Goal: Information Seeking & Learning: Learn about a topic

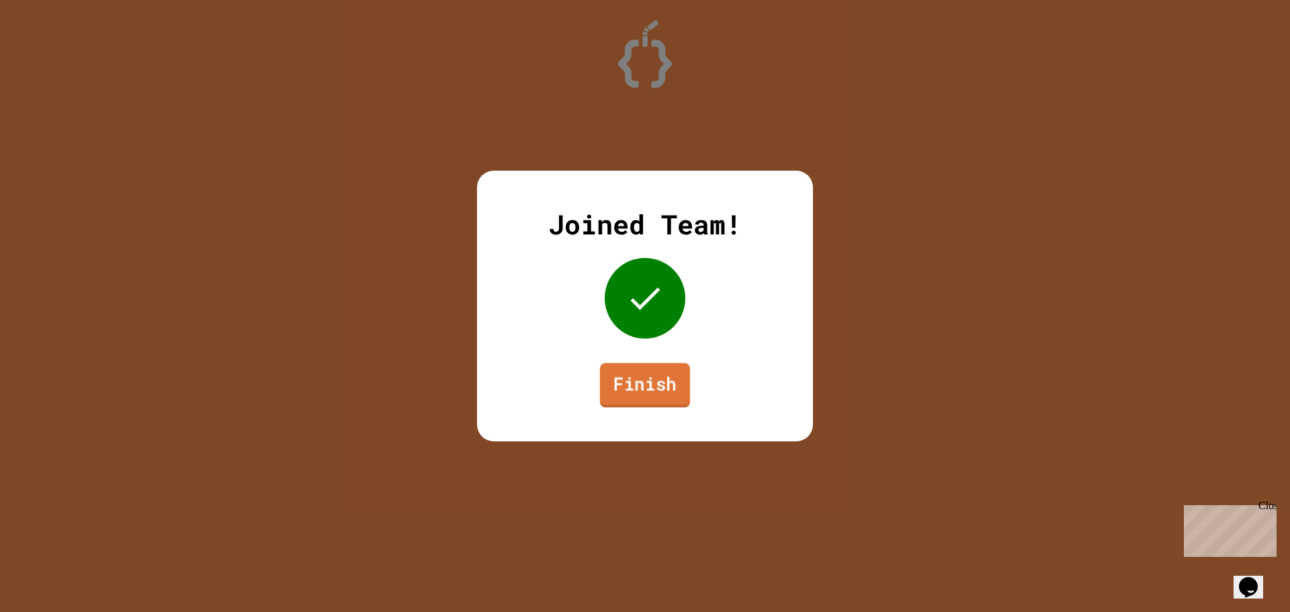
click at [678, 390] on link "Finish" at bounding box center [645, 385] width 90 height 44
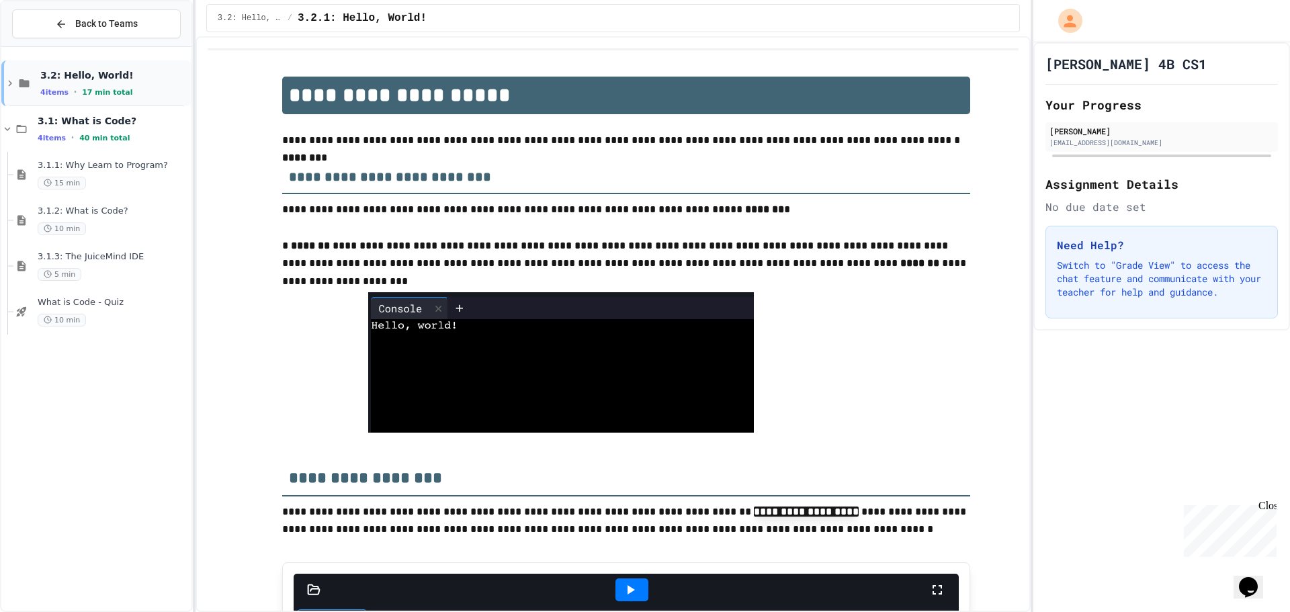
click at [40, 65] on div "3.2: Hello, World! 4 items • 17 min total" at bounding box center [96, 83] width 190 height 46
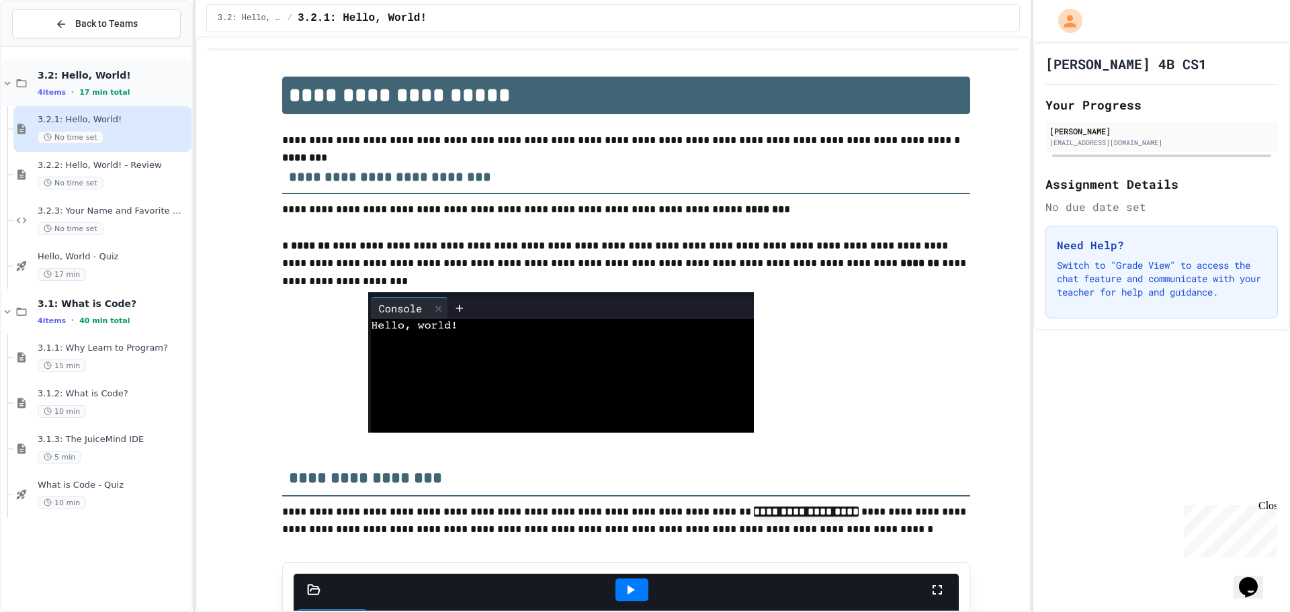
click at [103, 72] on span "3.2: Hello, World!" at bounding box center [113, 75] width 151 height 12
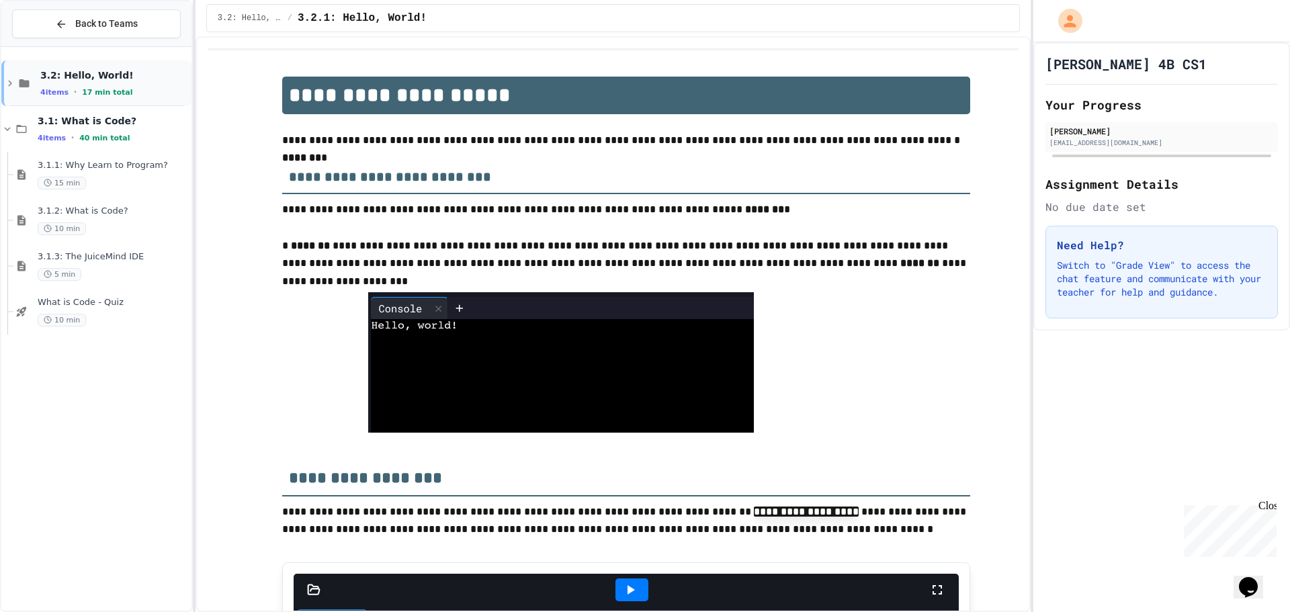
click at [105, 85] on div "3.2: Hello, World! 4 items • 17 min total" at bounding box center [114, 83] width 148 height 28
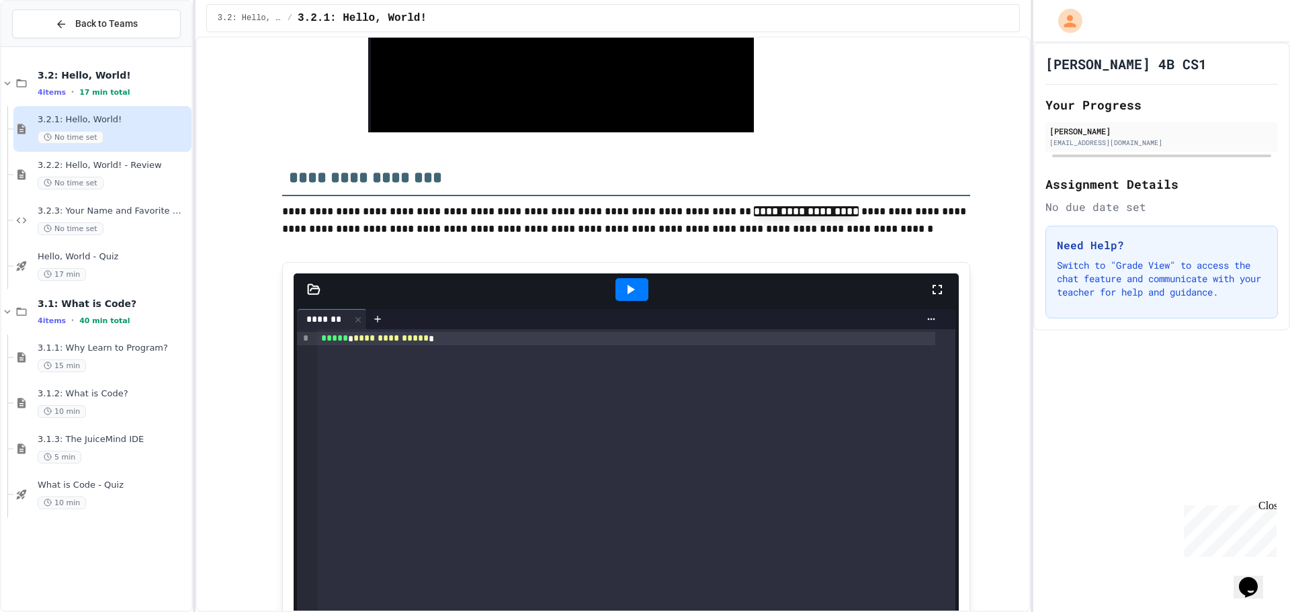
scroll to position [336, 0]
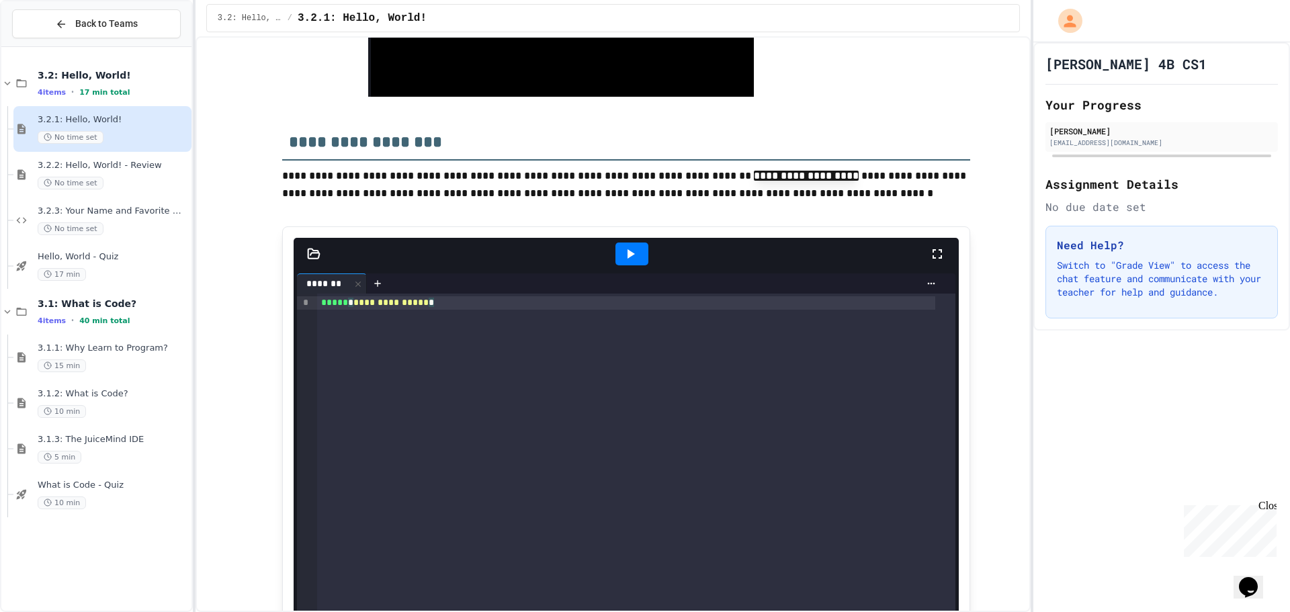
click at [667, 322] on div "**********" at bounding box center [636, 522] width 638 height 457
click at [380, 288] on div at bounding box center [377, 283] width 21 height 20
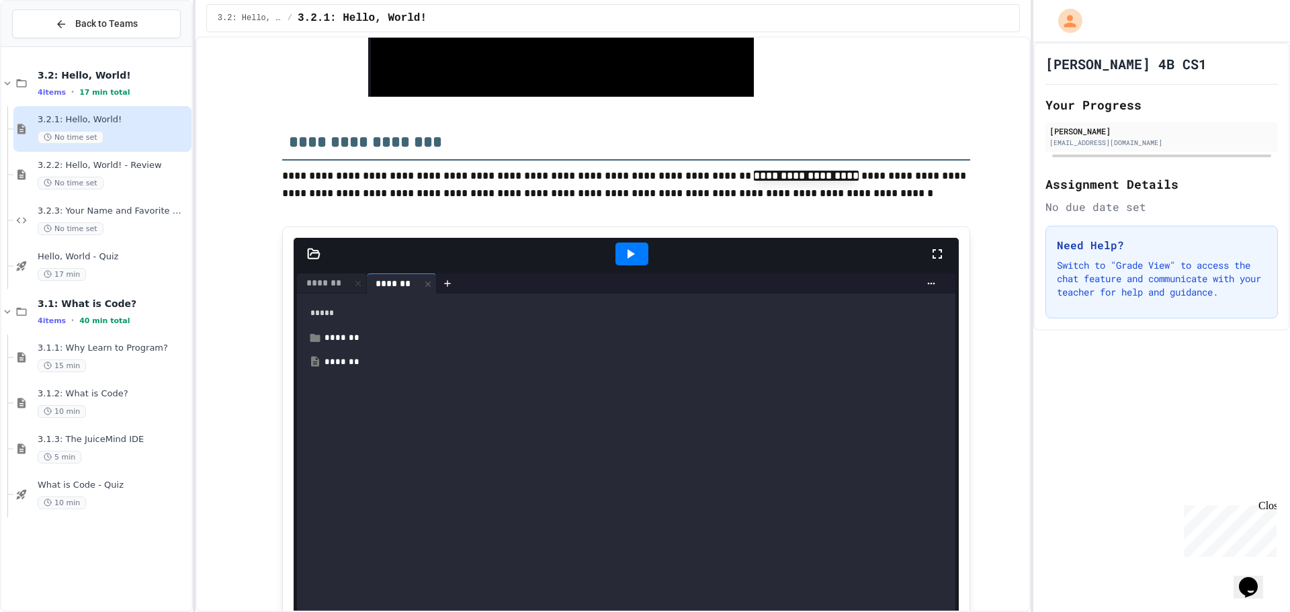
click at [380, 288] on div "*******" at bounding box center [393, 284] width 53 height 14
click at [333, 282] on div "*******" at bounding box center [323, 283] width 53 height 14
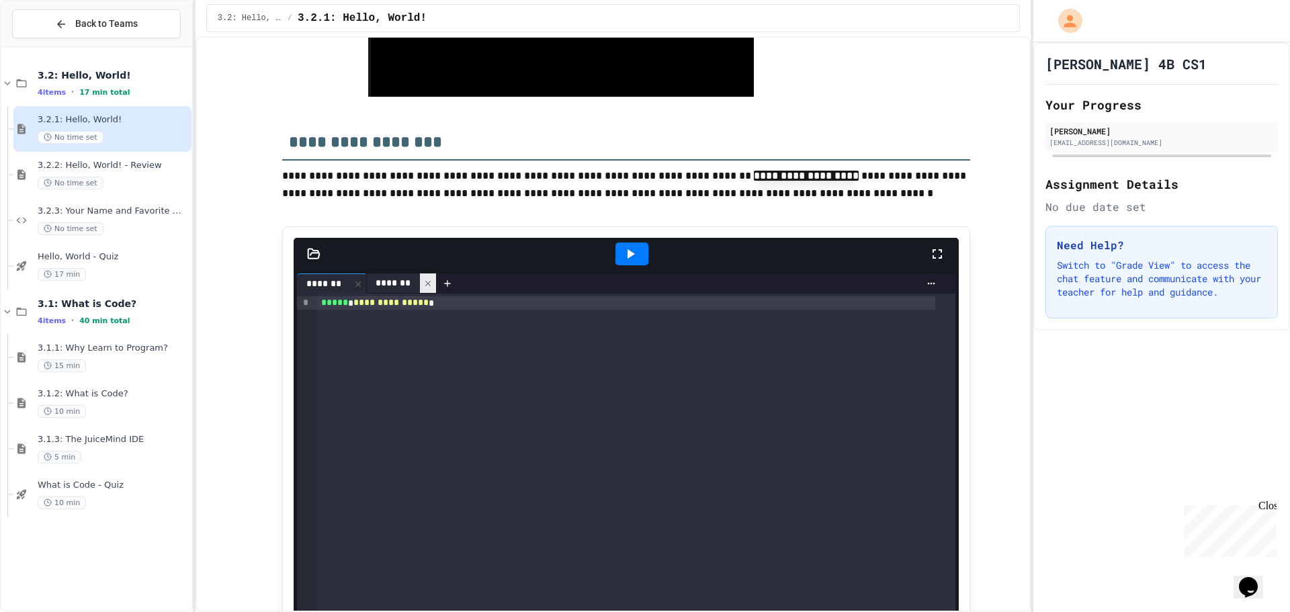
click at [423, 283] on icon at bounding box center [427, 283] width 9 height 9
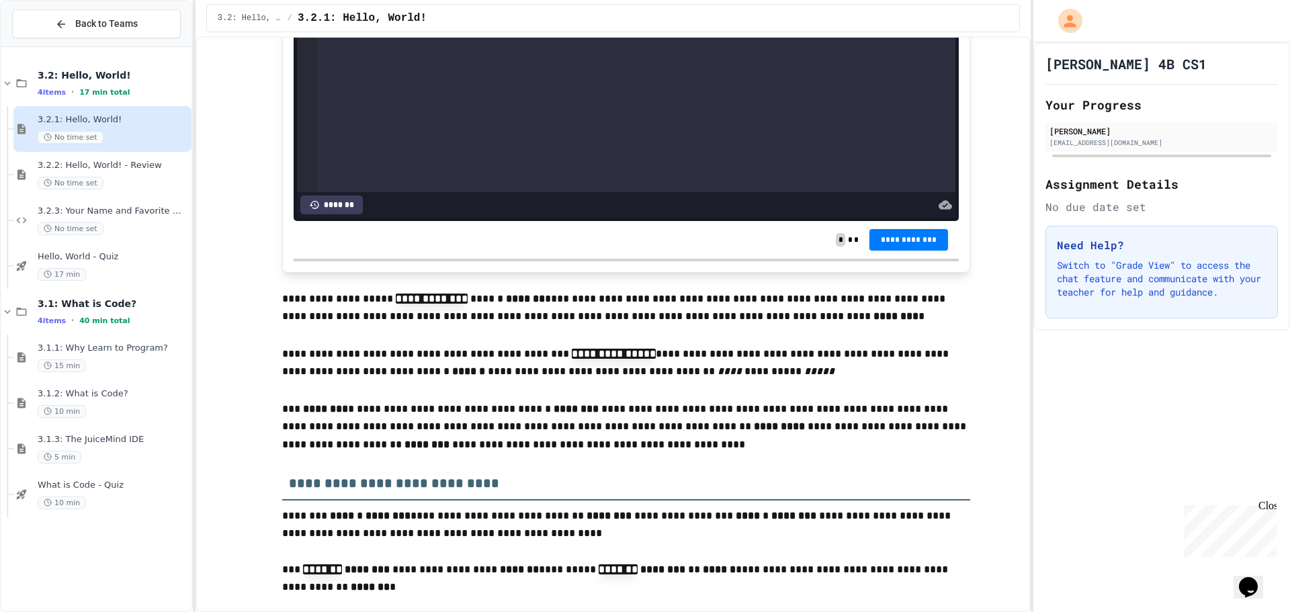
scroll to position [873, 0]
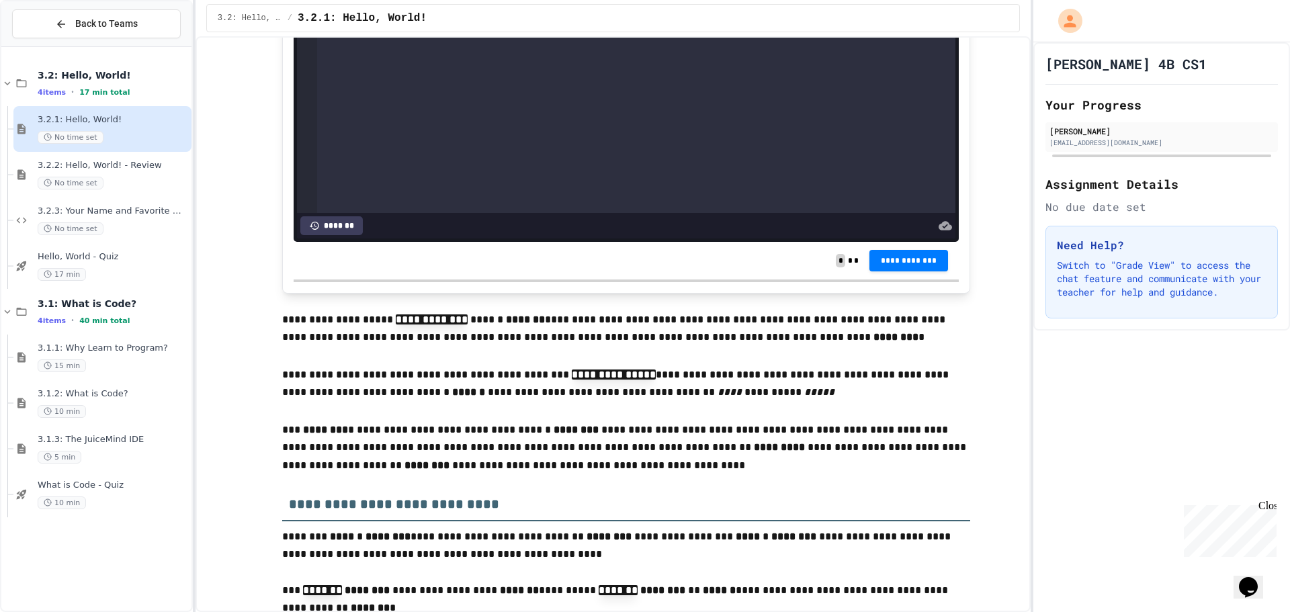
click at [517, 264] on div "**********" at bounding box center [626, 261] width 665 height 38
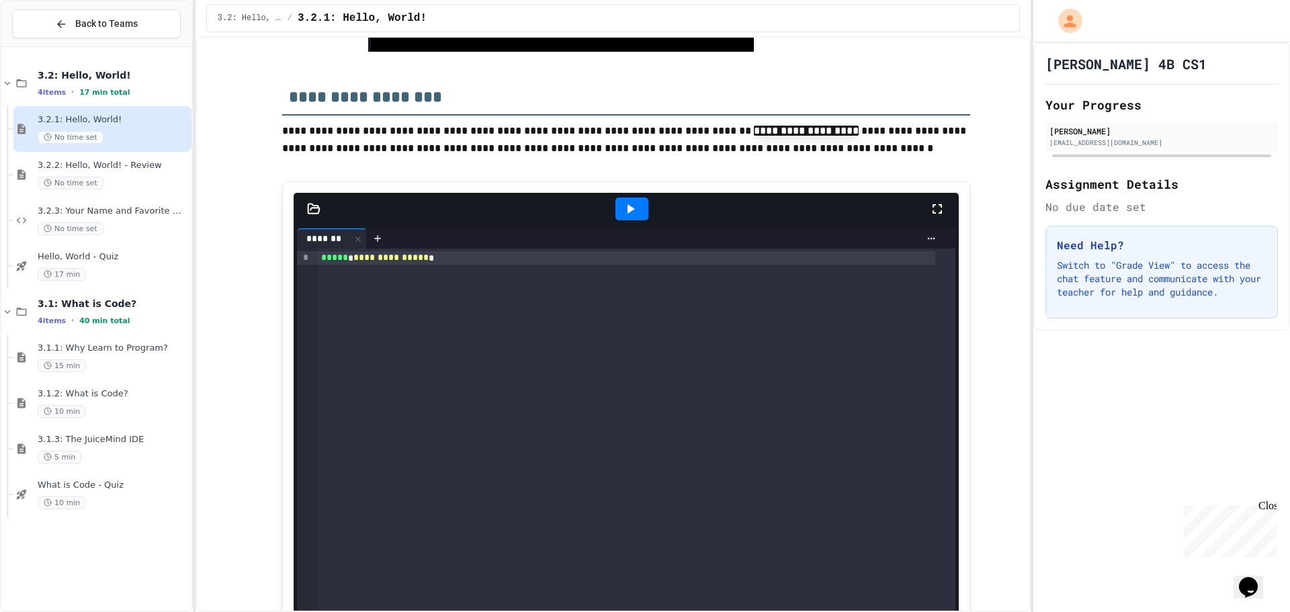
scroll to position [379, 0]
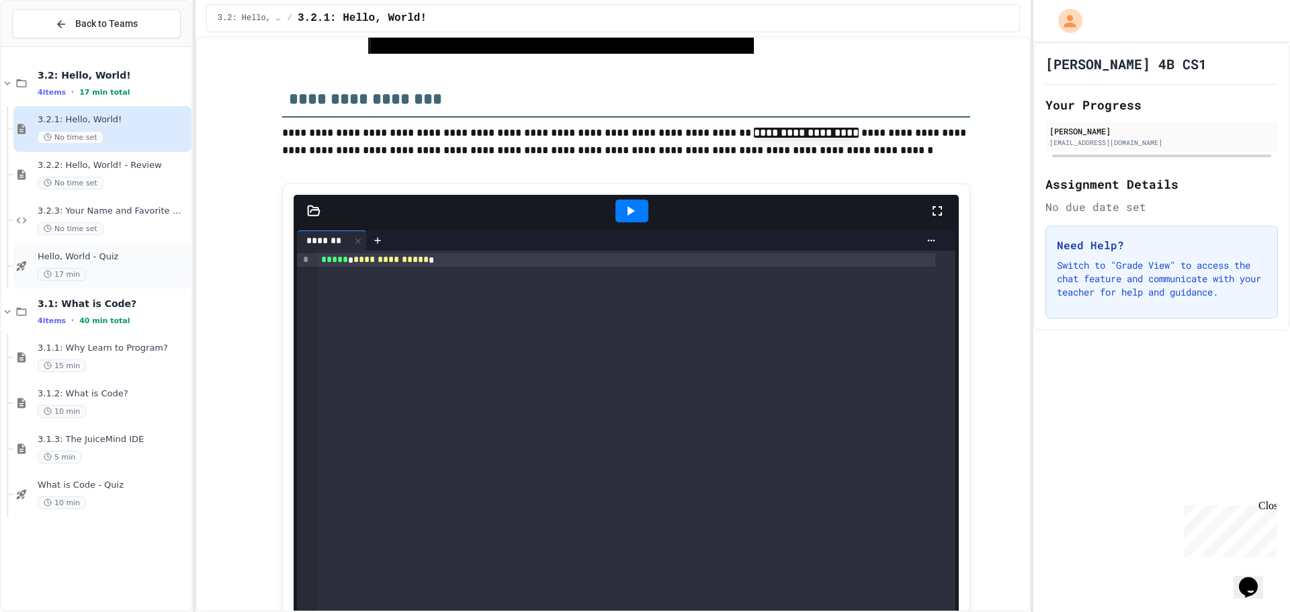
click at [120, 275] on div "17 min" at bounding box center [113, 274] width 151 height 13
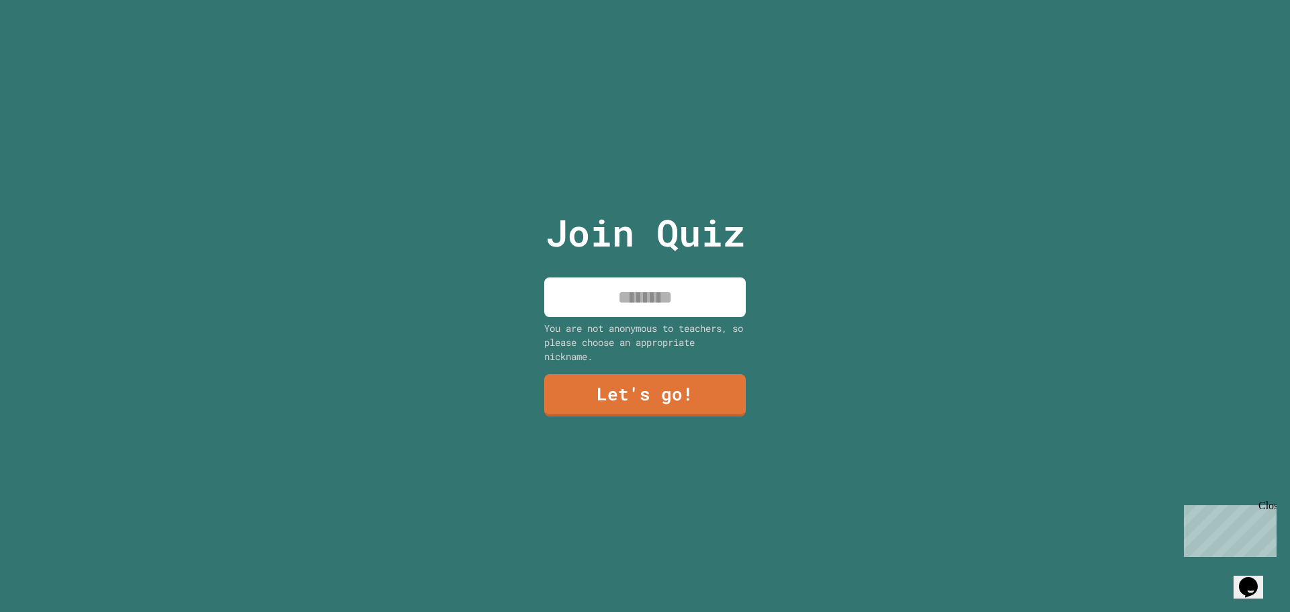
click at [678, 294] on input at bounding box center [645, 297] width 202 height 40
type input "******"
click at [678, 407] on link "Let's go!" at bounding box center [645, 394] width 198 height 44
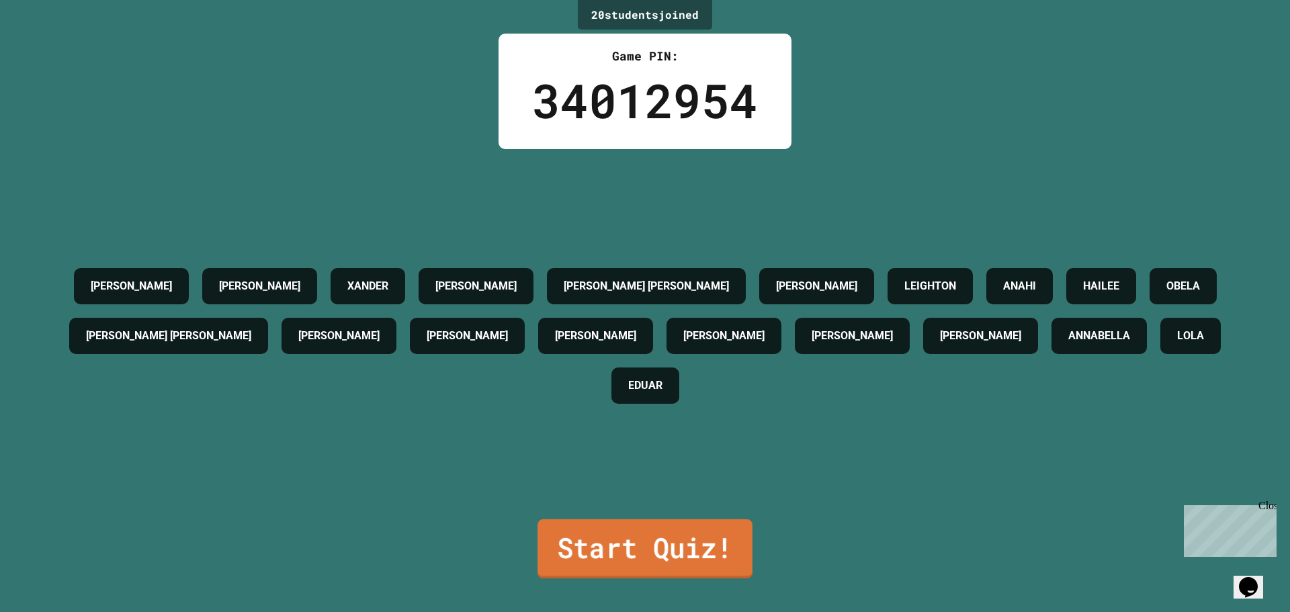
click at [629, 537] on link "Start Quiz!" at bounding box center [644, 548] width 215 height 59
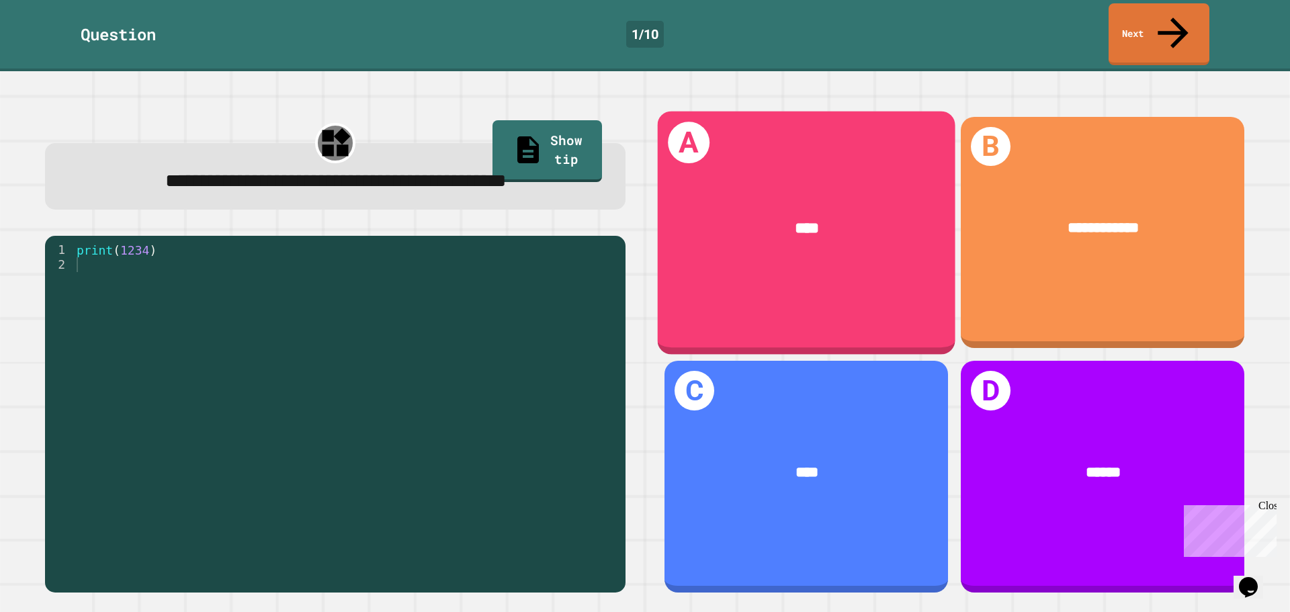
click at [871, 273] on div "A ****" at bounding box center [807, 232] width 298 height 243
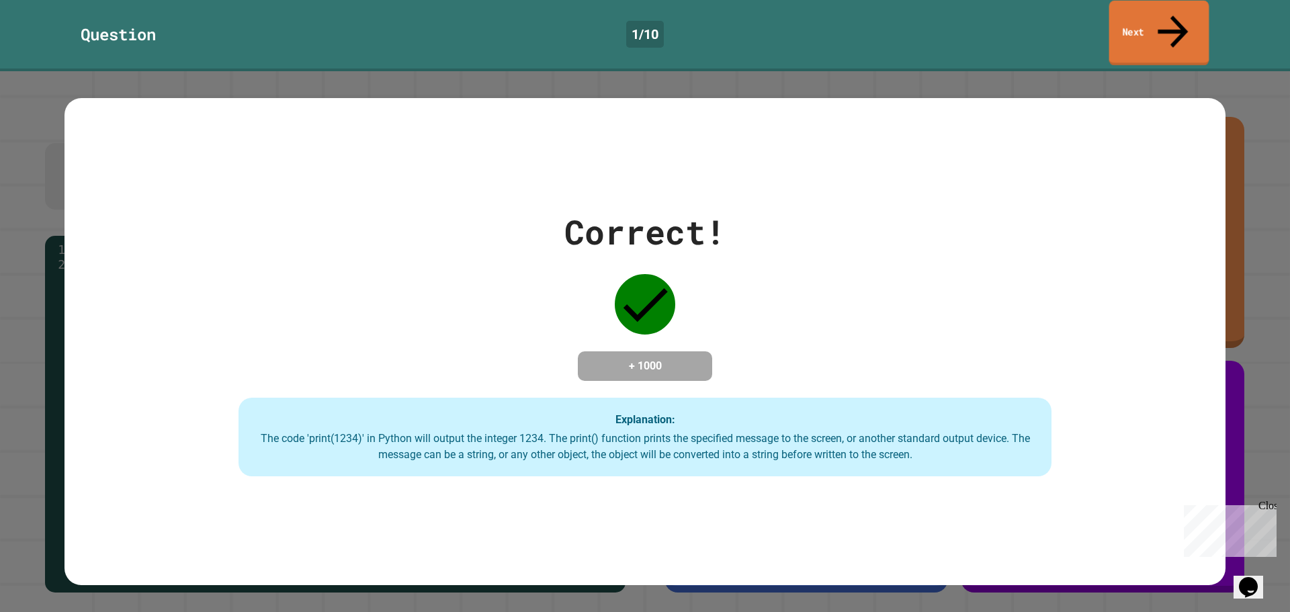
click at [1174, 20] on icon at bounding box center [1172, 31] width 45 height 48
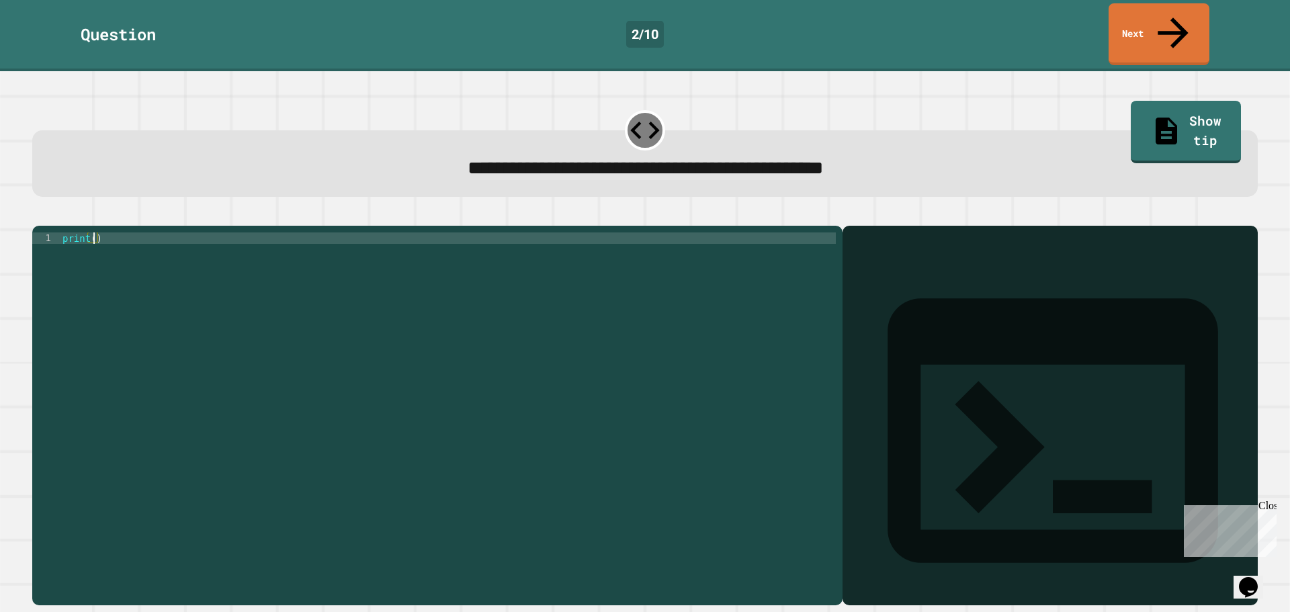
click at [93, 232] on div "print ( )" at bounding box center [448, 414] width 776 height 365
click at [39, 215] on icon "button" at bounding box center [39, 215] width 0 height 0
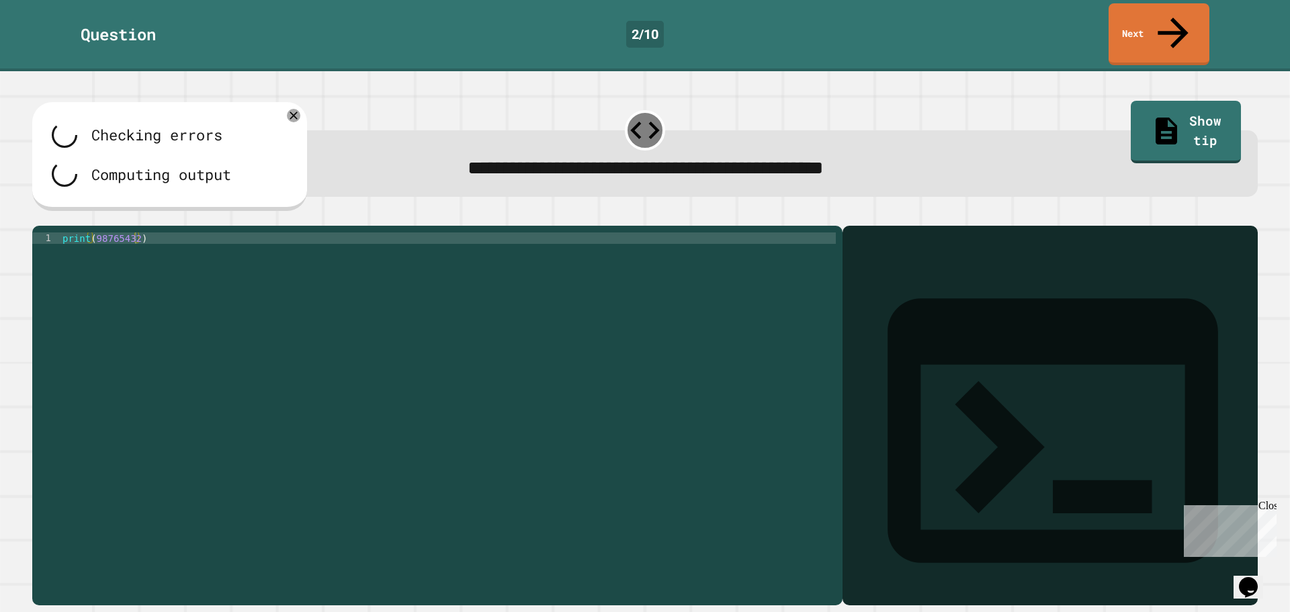
click at [54, 210] on div at bounding box center [644, 218] width 1225 height 16
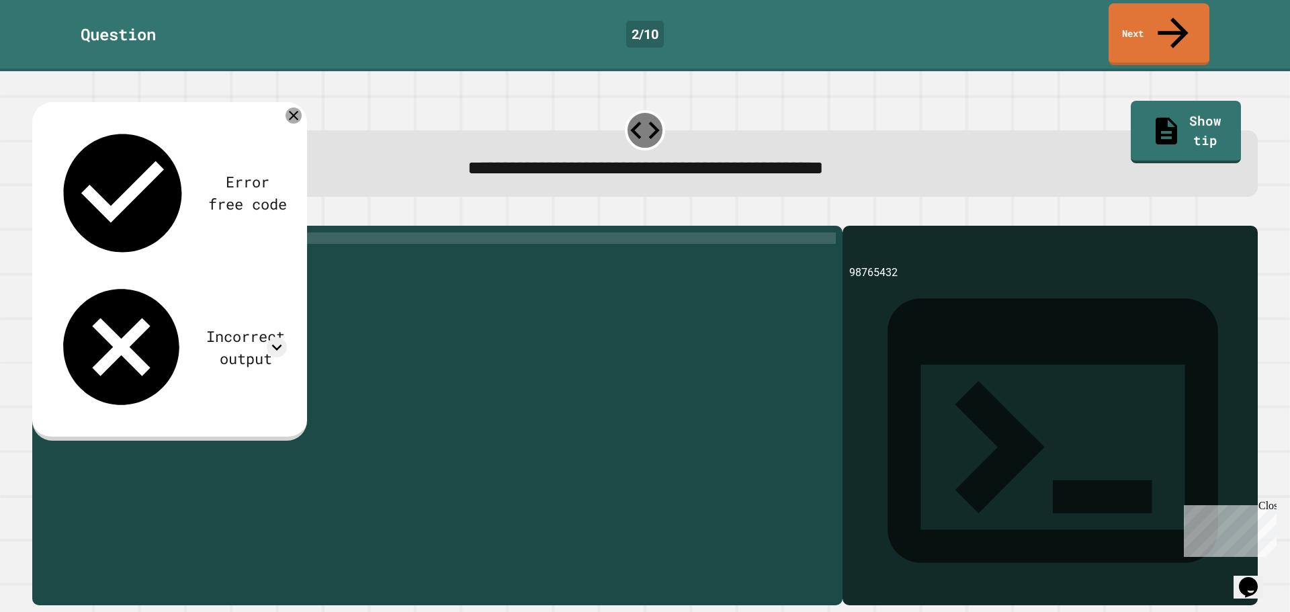
click at [292, 107] on icon at bounding box center [293, 115] width 16 height 16
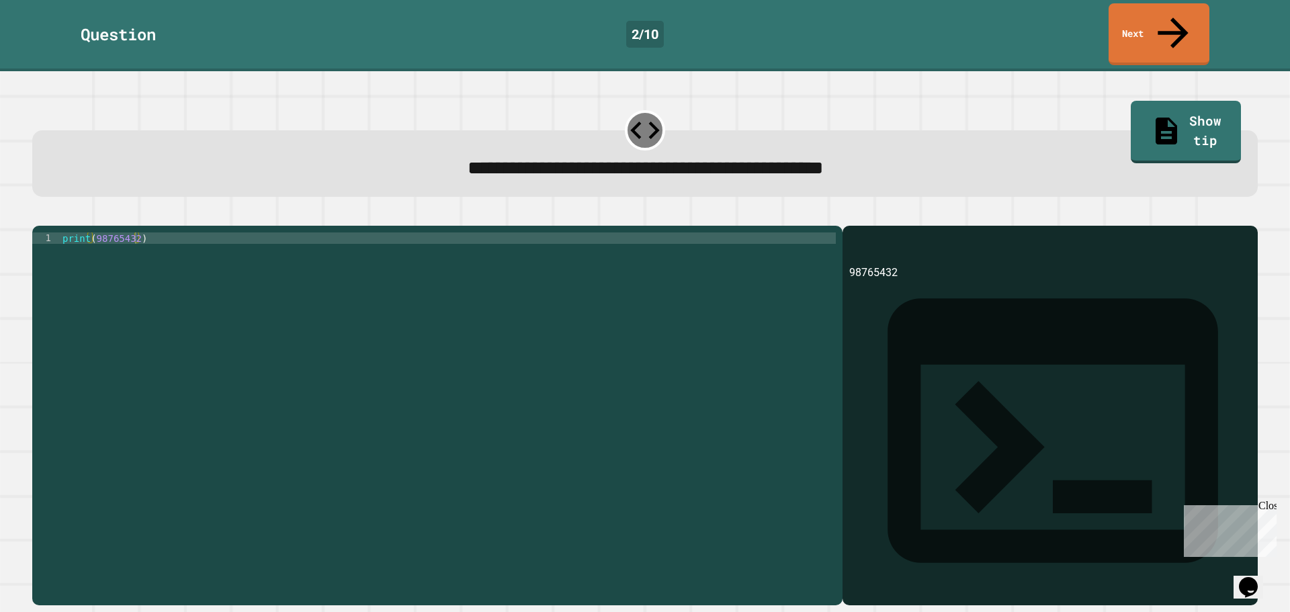
click at [639, 113] on icon at bounding box center [644, 130] width 35 height 35
click at [1132, 98] on link "Show tip" at bounding box center [1186, 130] width 108 height 65
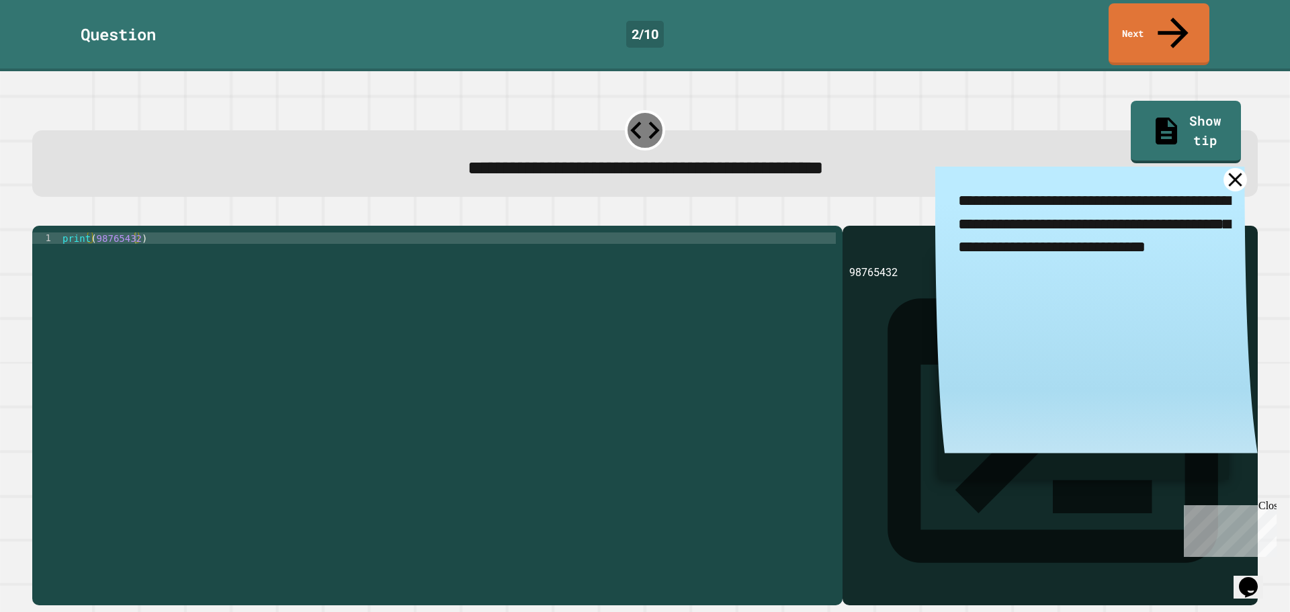
click at [1228, 173] on icon at bounding box center [1234, 179] width 13 height 13
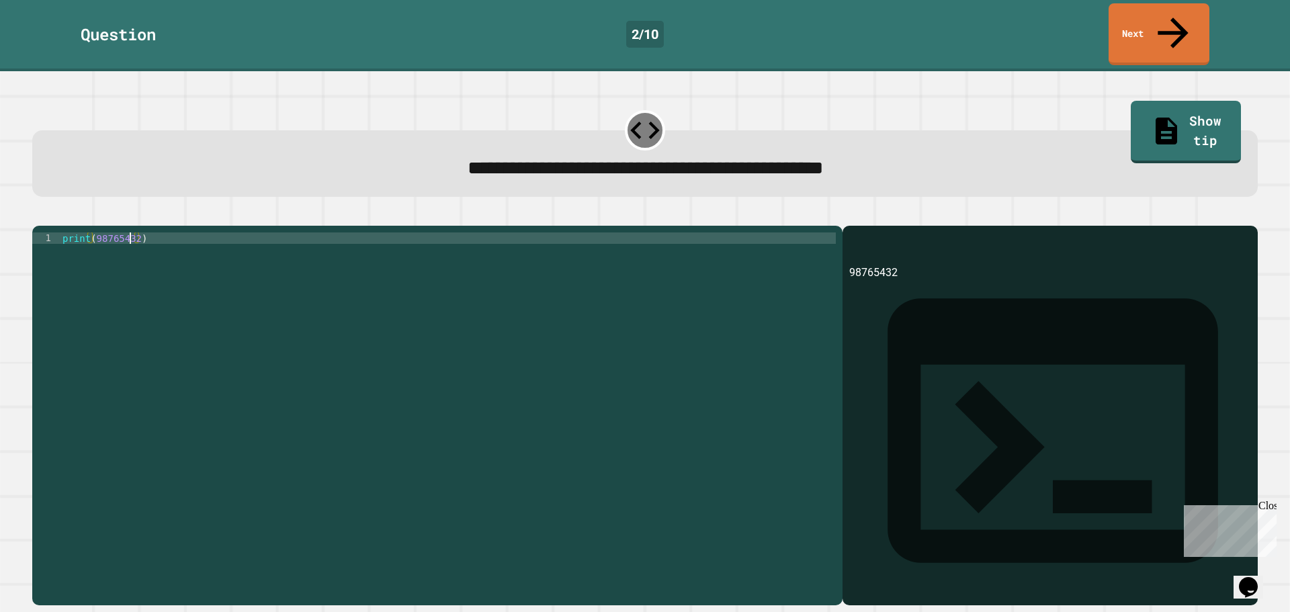
click at [131, 232] on div "print ( 98765432 )" at bounding box center [448, 414] width 776 height 365
click at [132, 232] on div "print ( 98765432 )" at bounding box center [448, 414] width 776 height 365
click at [136, 232] on div "print ( 98765432 )" at bounding box center [448, 414] width 776 height 365
type textarea "**********"
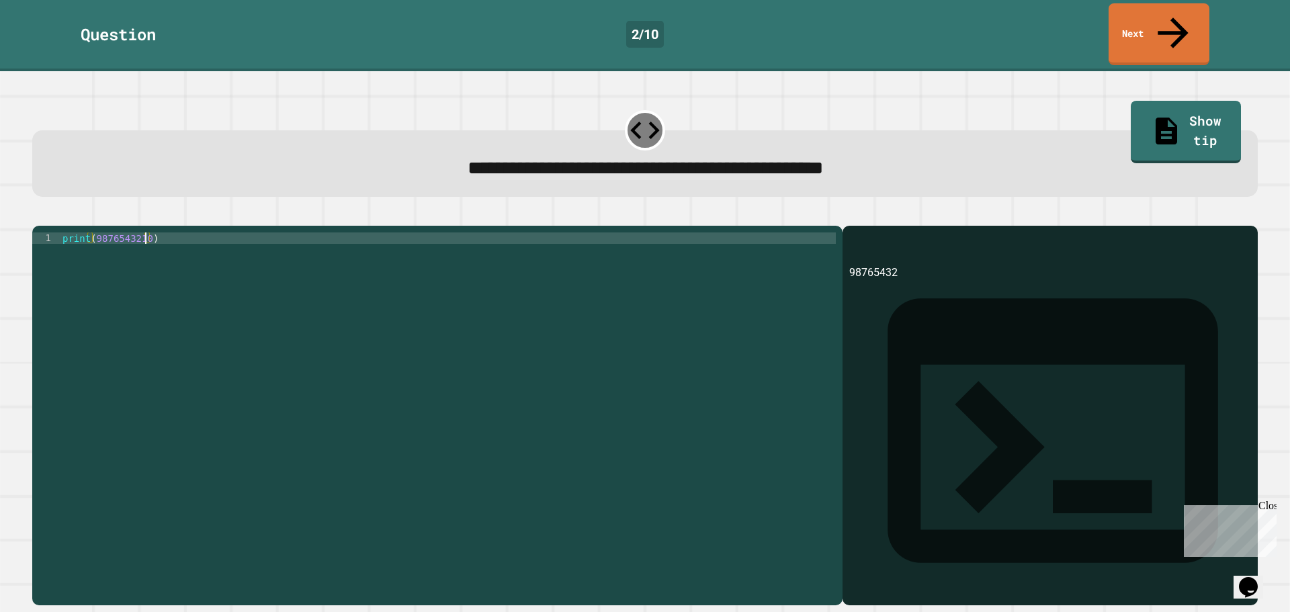
click at [39, 215] on icon "button" at bounding box center [39, 215] width 0 height 0
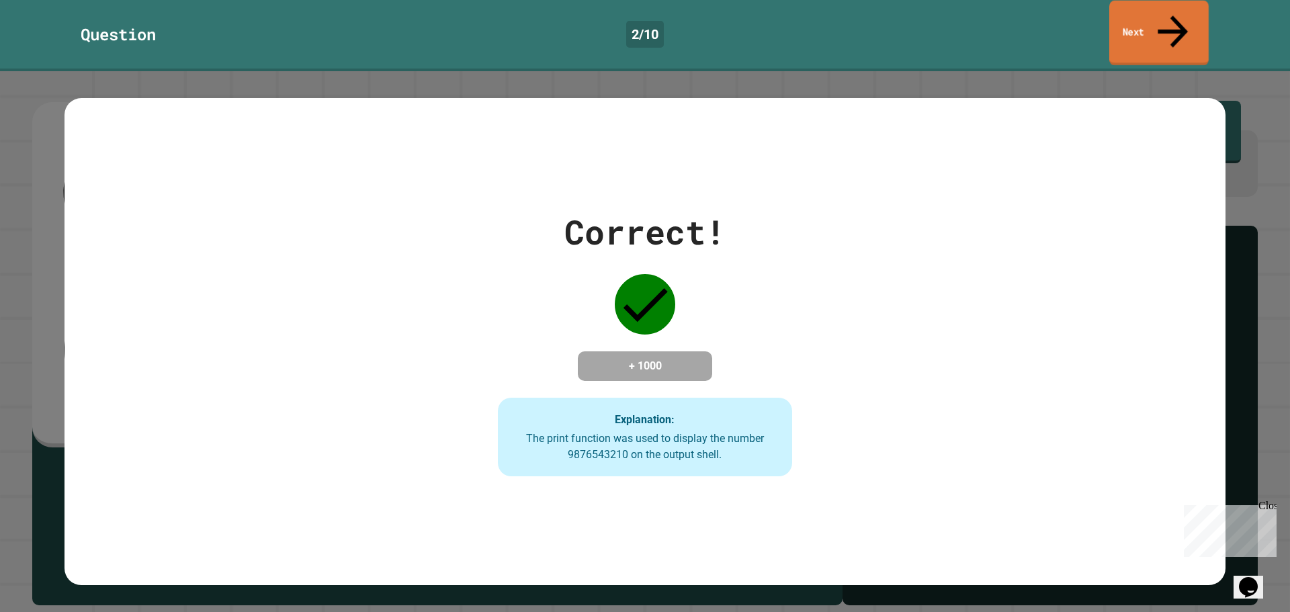
click at [1138, 19] on link "Next" at bounding box center [1158, 33] width 99 height 65
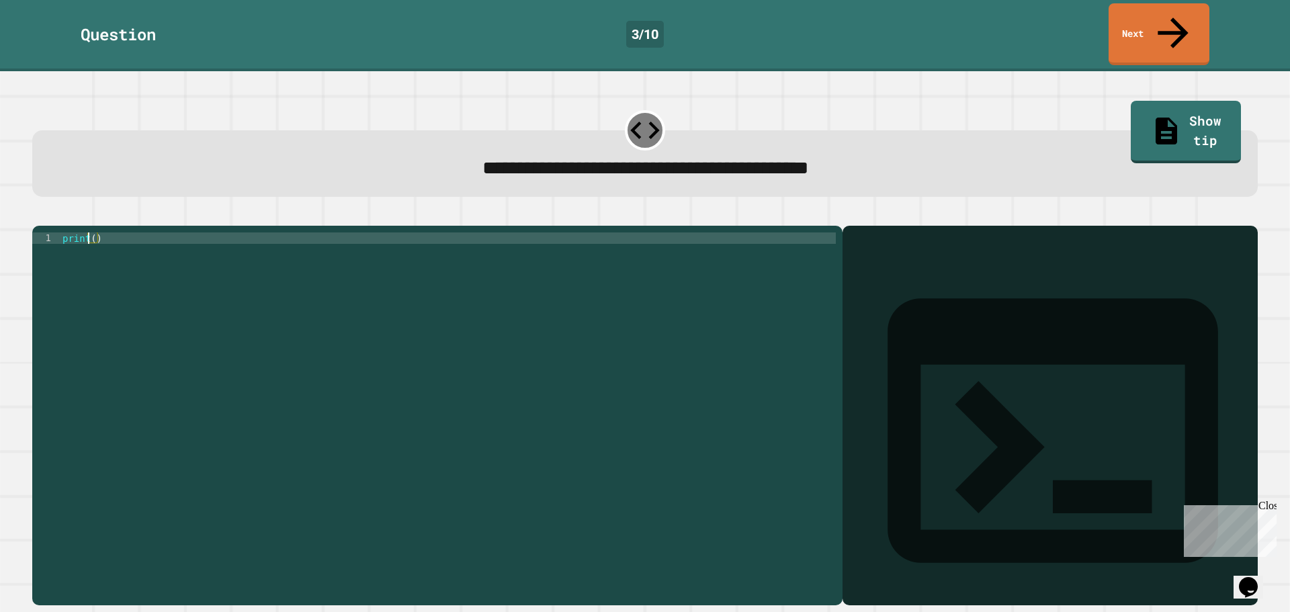
click at [89, 232] on div "print ( )" at bounding box center [448, 414] width 776 height 365
click at [93, 232] on div "print ( )" at bounding box center [448, 414] width 776 height 365
type textarea "**********"
click at [39, 215] on button "button" at bounding box center [39, 215] width 0 height 0
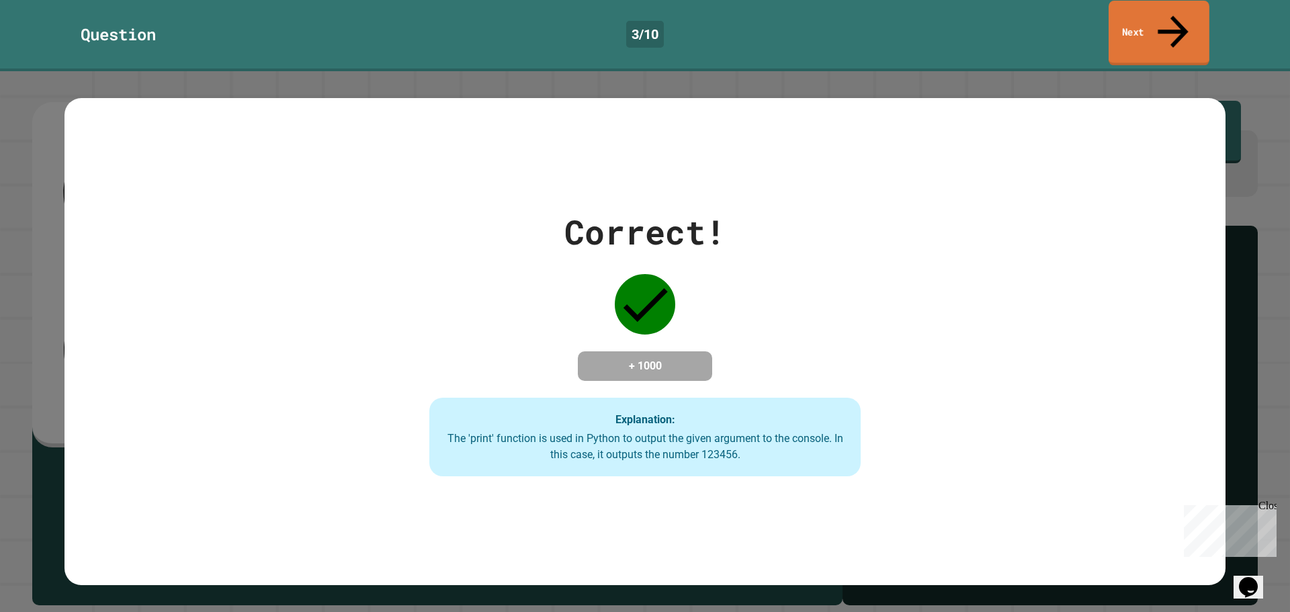
click at [1168, 18] on icon at bounding box center [1173, 31] width 46 height 48
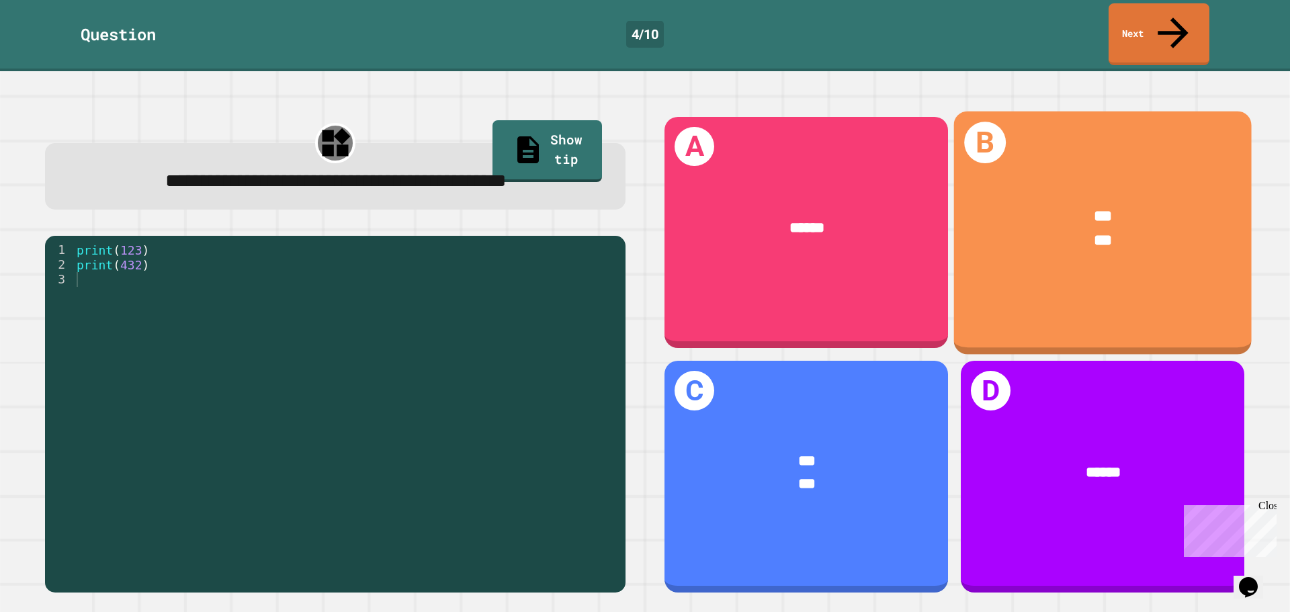
click at [1094, 208] on span "***" at bounding box center [1103, 215] width 18 height 15
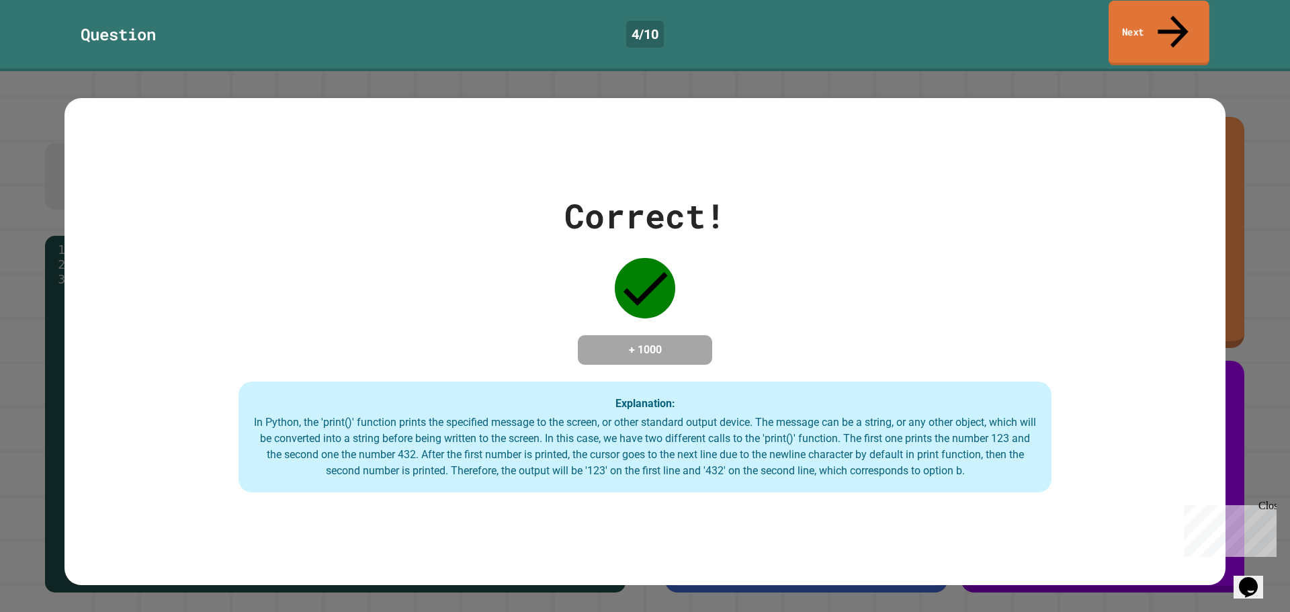
click at [1123, 17] on link "Next" at bounding box center [1158, 33] width 101 height 65
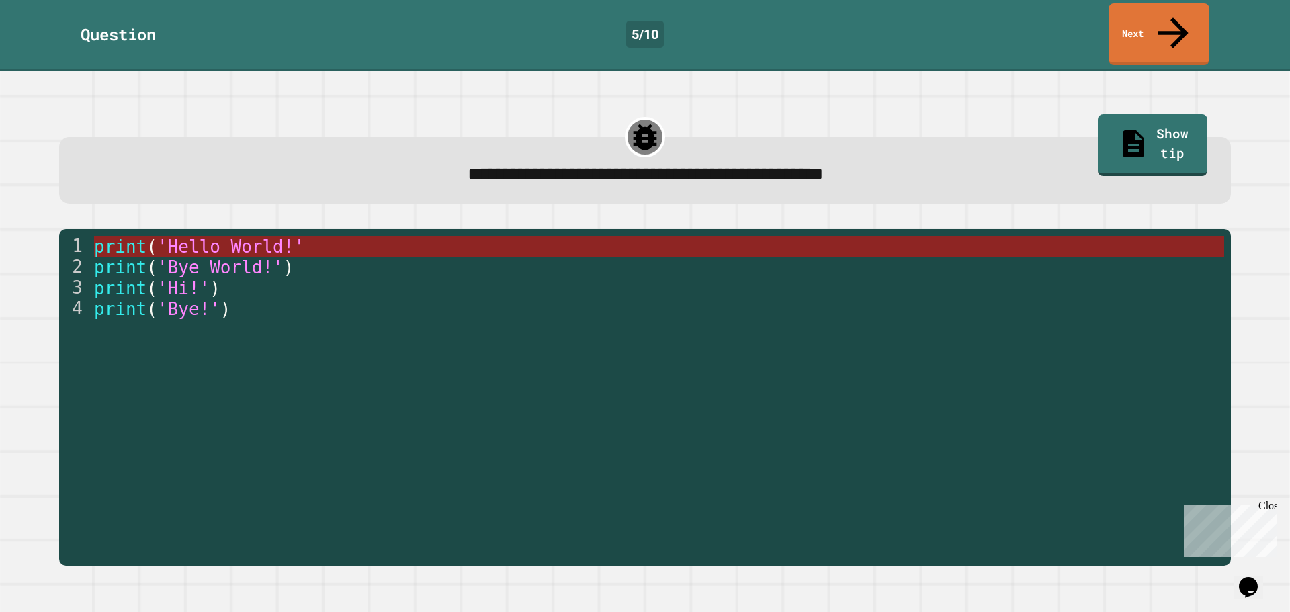
click at [188, 236] on span "'Hello World!'" at bounding box center [230, 246] width 147 height 20
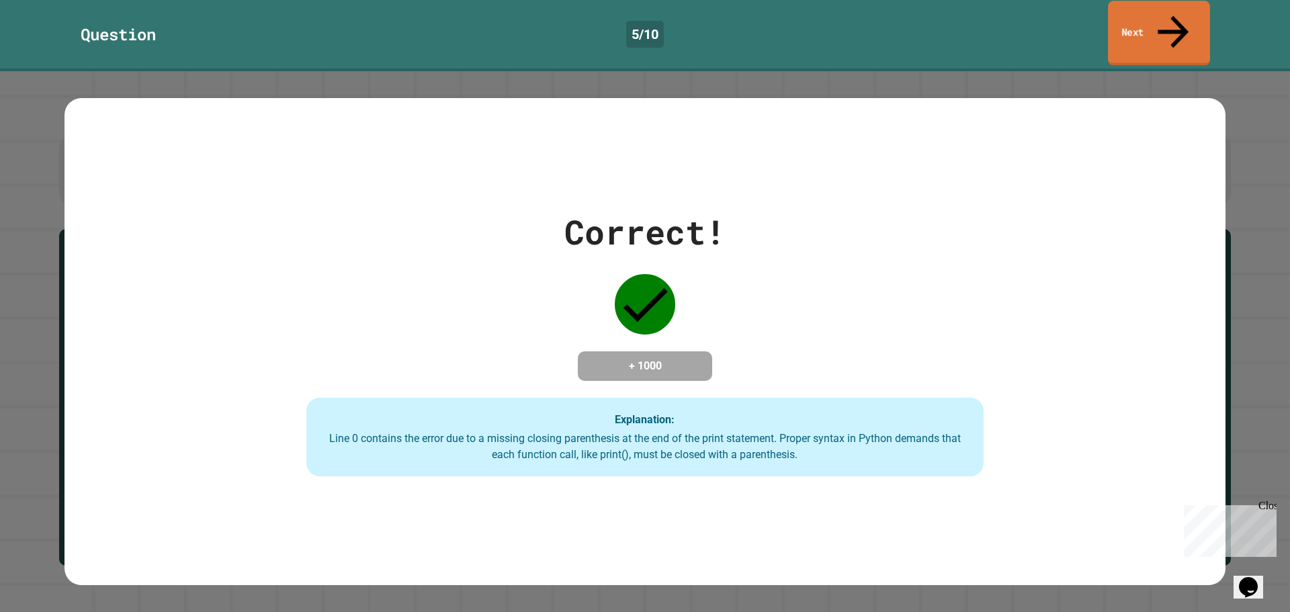
click at [1196, 16] on link "Next" at bounding box center [1159, 33] width 102 height 65
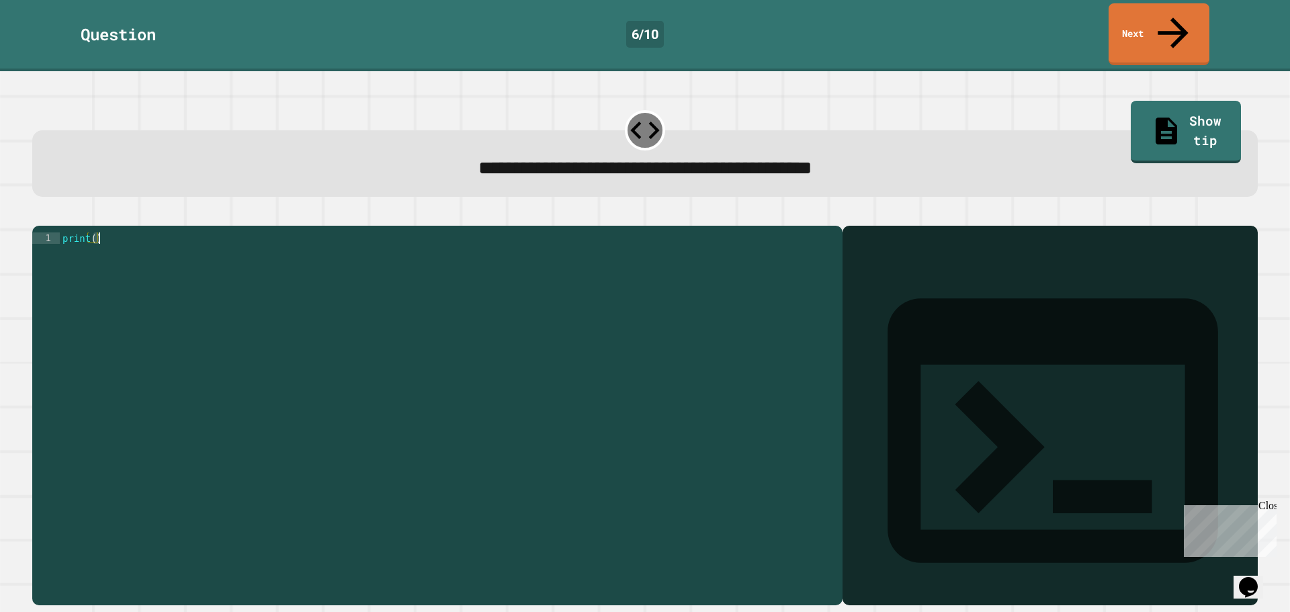
click at [98, 234] on div "print ( )" at bounding box center [448, 414] width 776 height 365
click at [95, 232] on div "print ( )" at bounding box center [448, 403] width 776 height 343
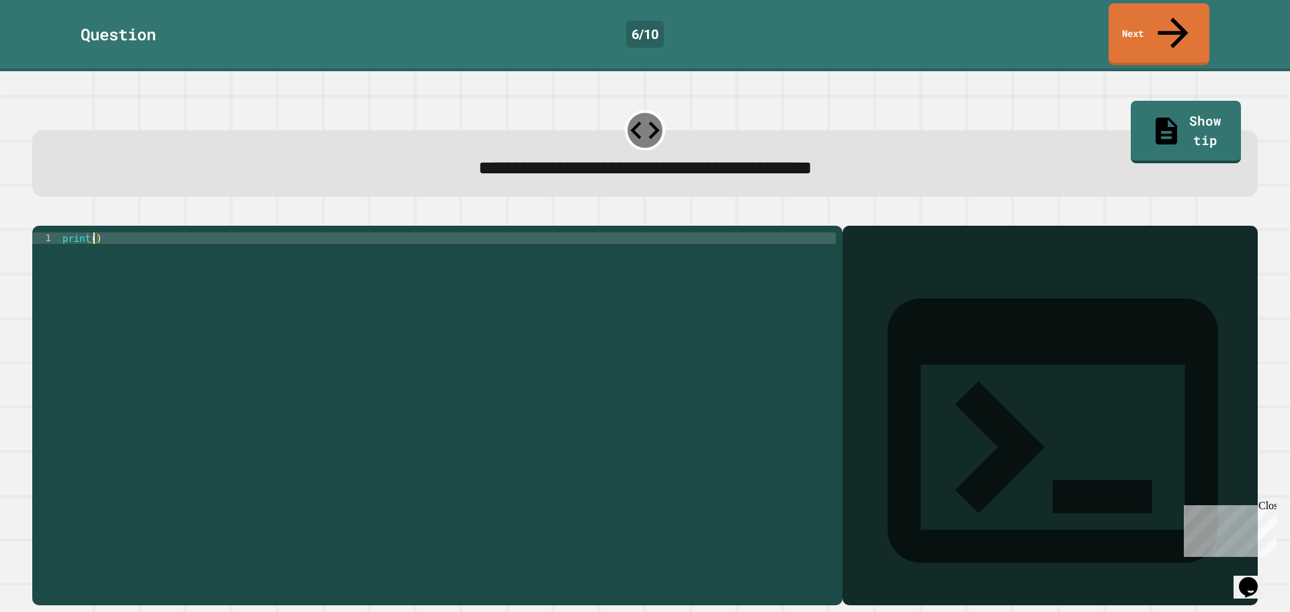
click at [95, 232] on div "print ( )" at bounding box center [448, 414] width 776 height 365
type textarea "**********"
click at [39, 215] on icon "button" at bounding box center [39, 215] width 0 height 0
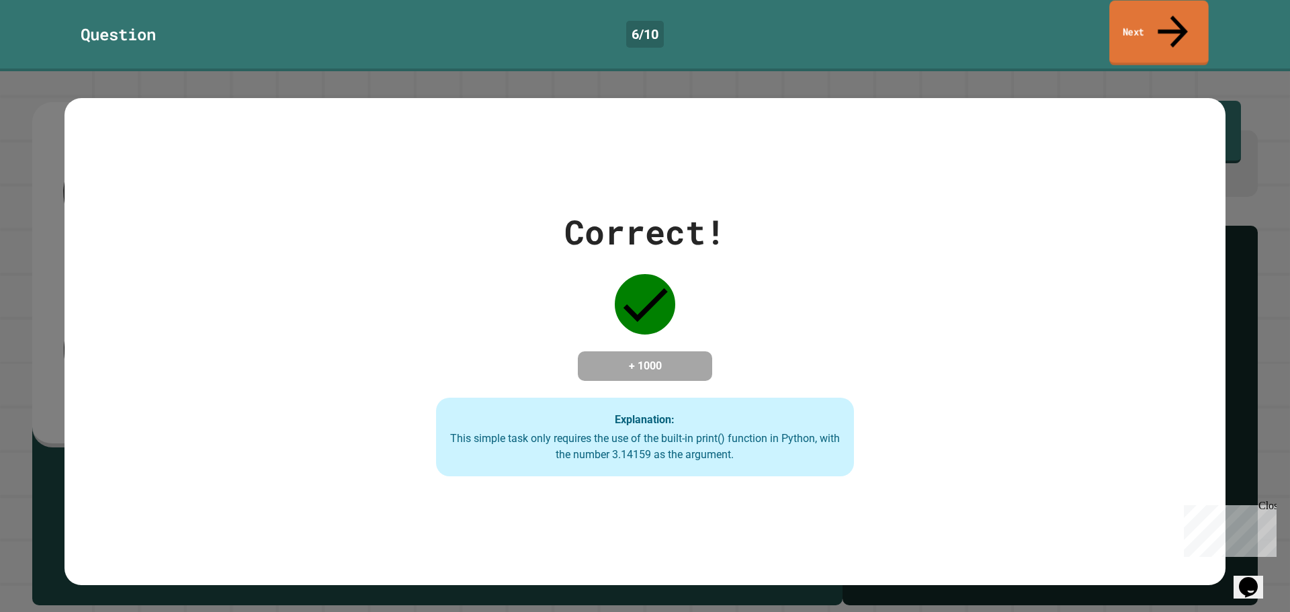
click at [1176, 19] on icon at bounding box center [1172, 31] width 45 height 48
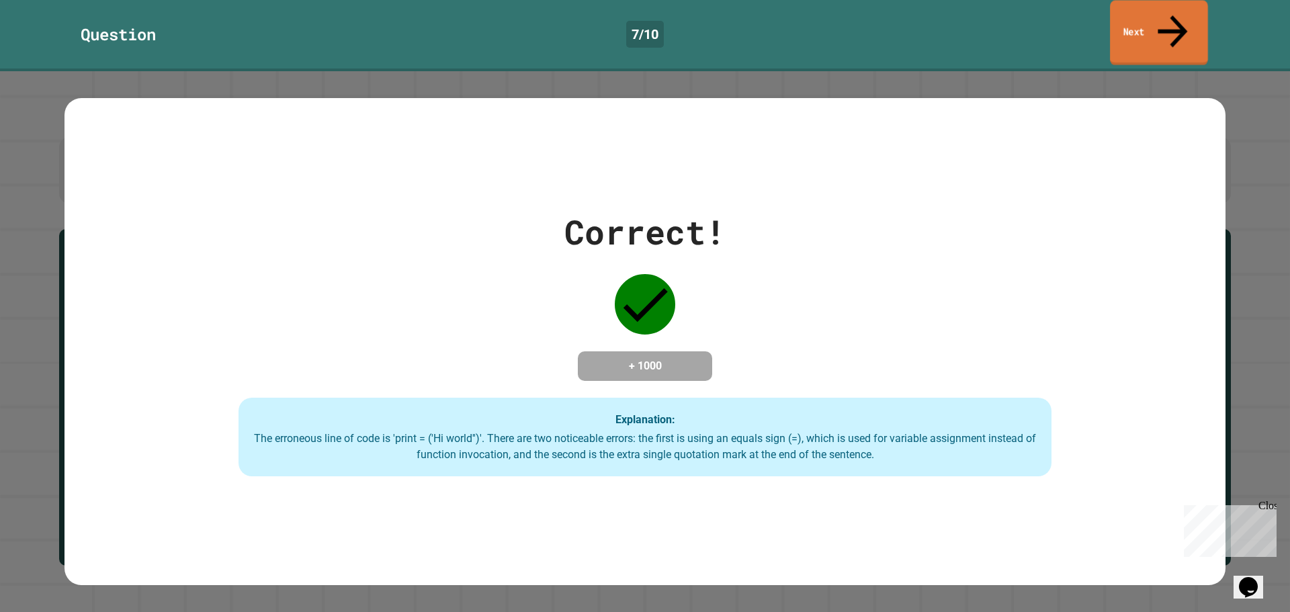
click at [1198, 23] on link "Next" at bounding box center [1159, 32] width 98 height 65
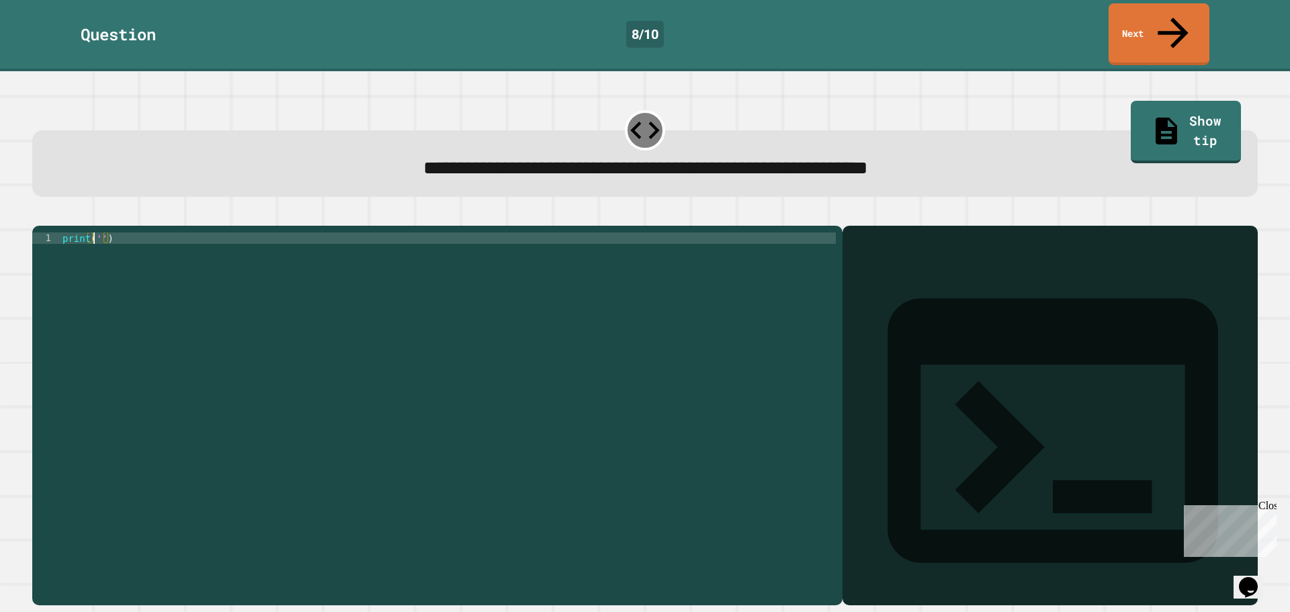
click at [96, 232] on div "print ( '' )" at bounding box center [448, 414] width 776 height 365
click at [97, 232] on div "print ( '' )" at bounding box center [448, 414] width 776 height 365
click at [111, 232] on div "print ( 'It' )" at bounding box center [448, 414] width 776 height 365
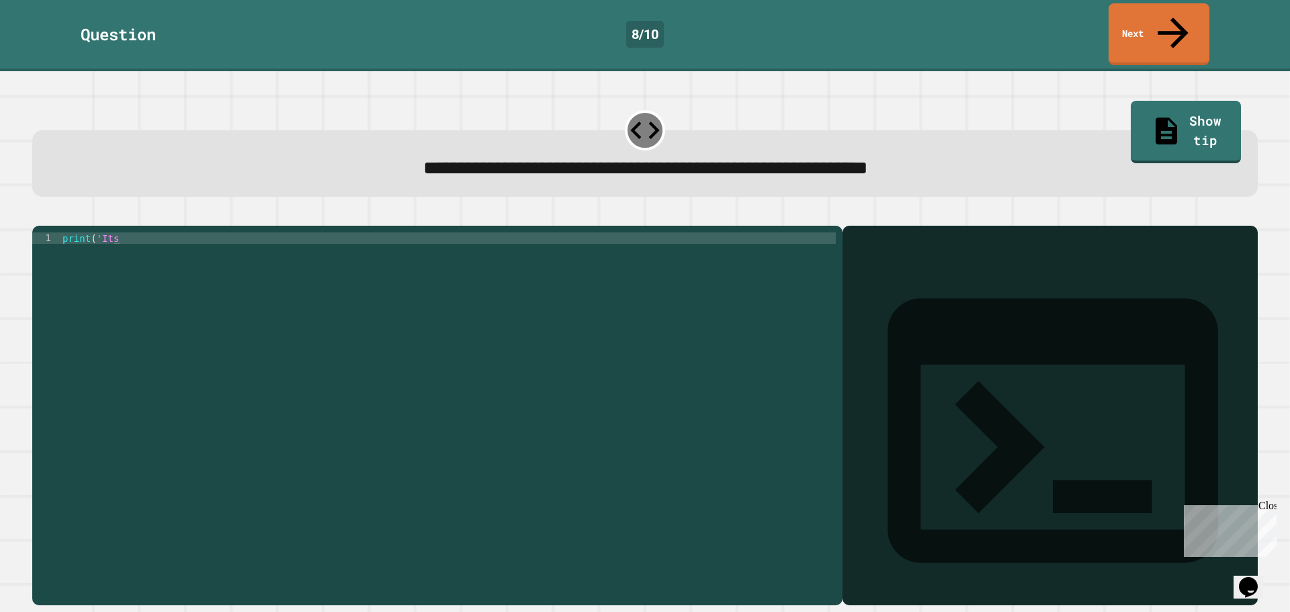
click at [66, 215] on icon "button" at bounding box center [66, 215] width 0 height 0
click at [99, 232] on div "print ( '' )" at bounding box center [448, 403] width 776 height 343
click at [98, 232] on div "print ( '' )" at bounding box center [448, 414] width 776 height 365
click at [96, 232] on div "print ( '' )" at bounding box center [448, 414] width 776 height 365
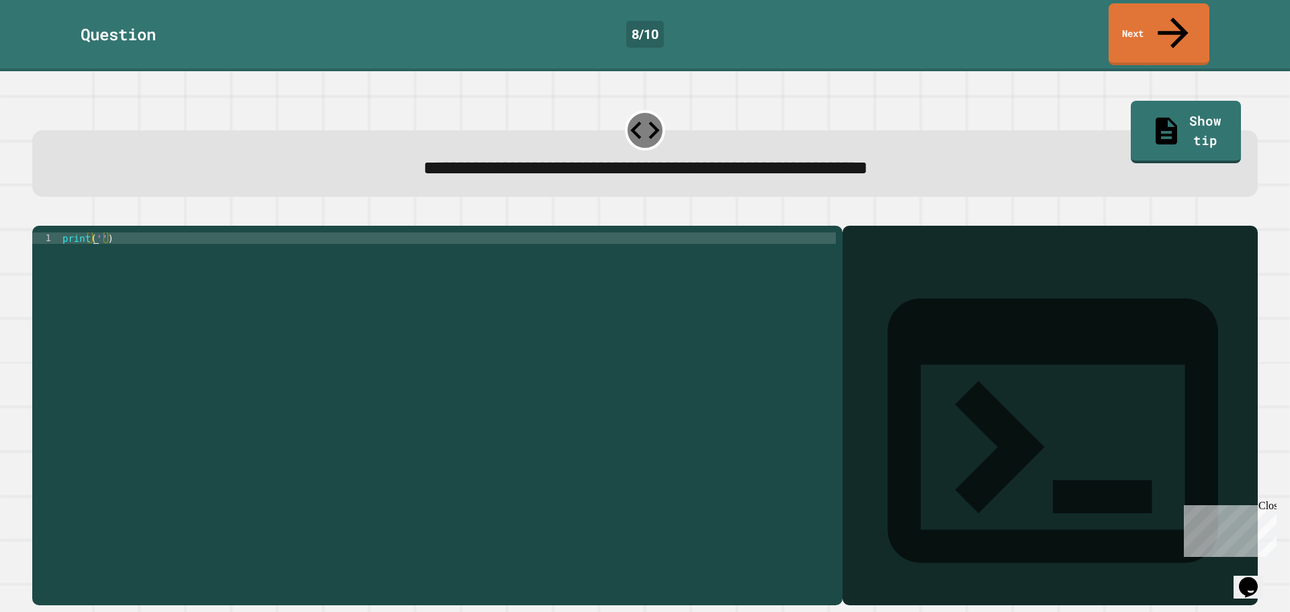
click at [96, 232] on div "print ( '' )" at bounding box center [448, 414] width 776 height 365
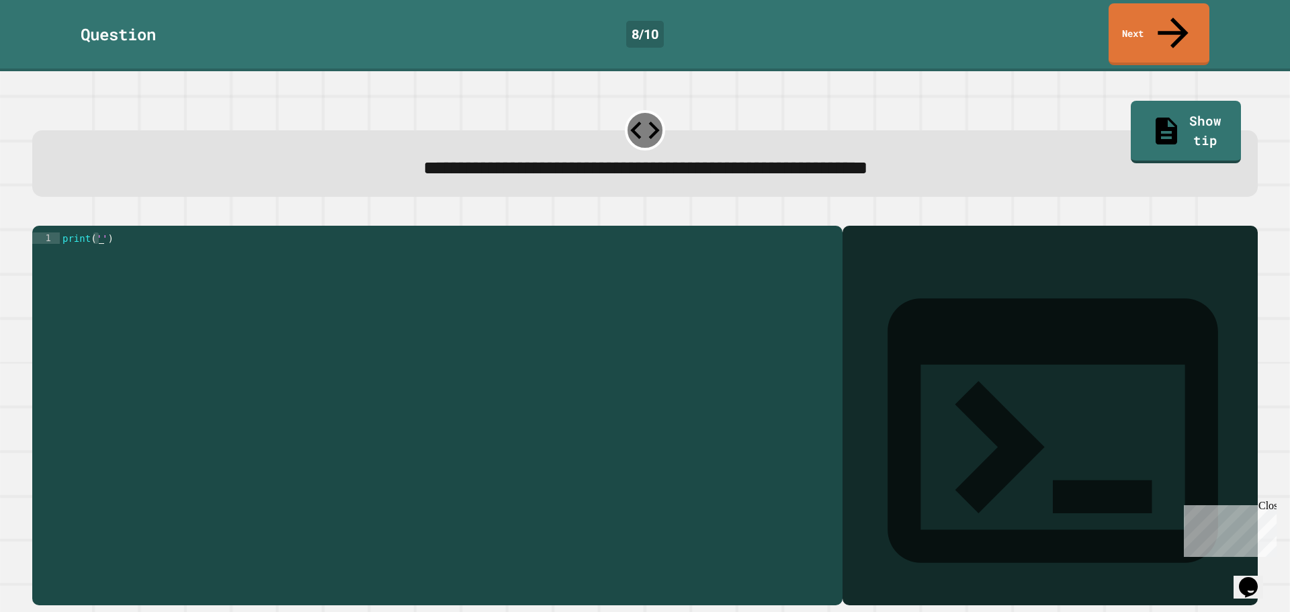
click at [99, 232] on div "print ( '' )" at bounding box center [448, 414] width 776 height 365
click at [98, 232] on div "print ( '' )" at bounding box center [448, 403] width 776 height 343
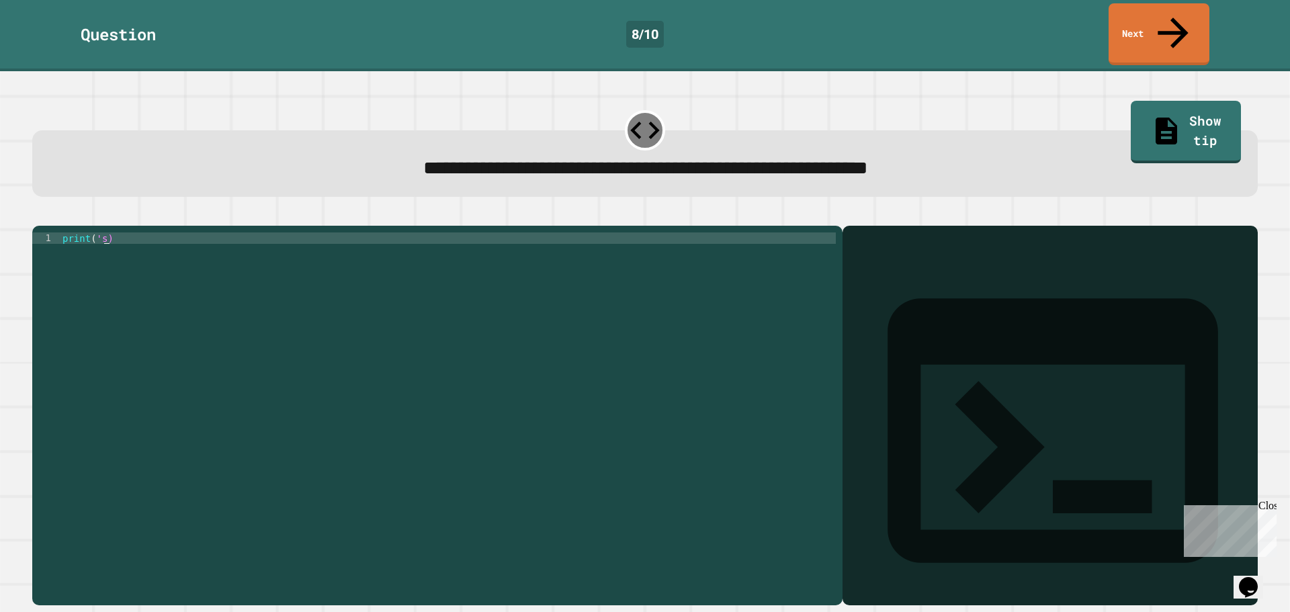
scroll to position [0, 2]
click at [66, 215] on button "button" at bounding box center [66, 215] width 0 height 0
click at [114, 232] on div "print ( '' )" at bounding box center [448, 403] width 776 height 343
click at [101, 232] on div "print ( '' )" at bounding box center [448, 414] width 776 height 365
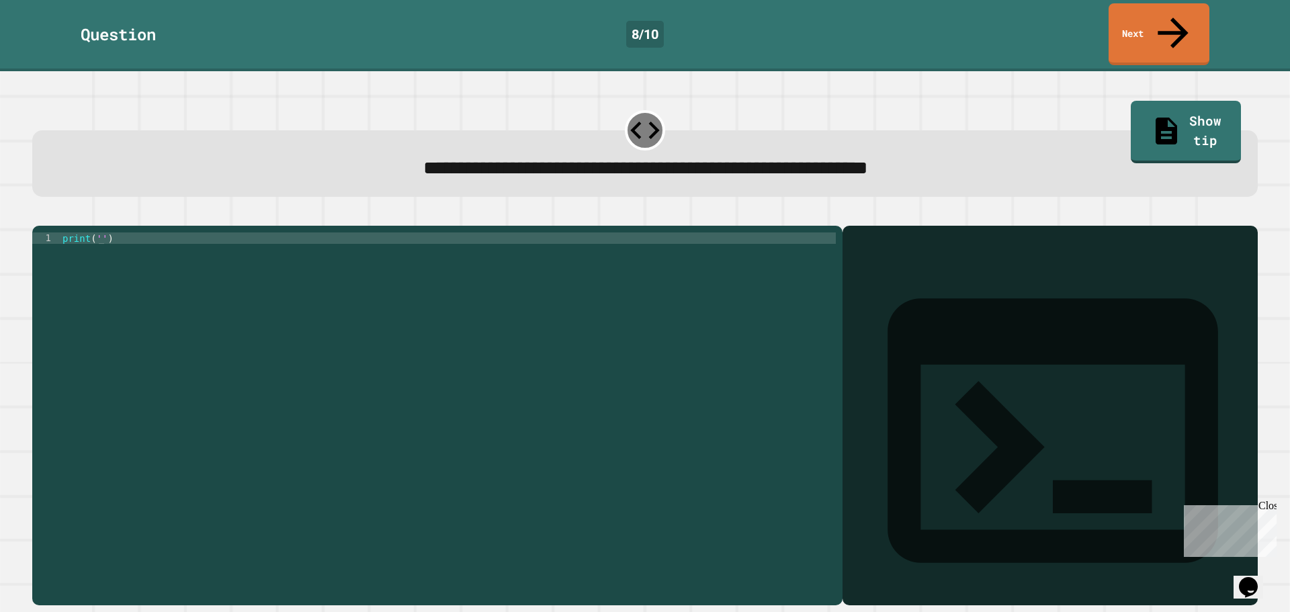
click at [95, 226] on div "******** 1 print ( '' ) XXXXXXXXXXXXXXXXXXXXXXXXXXXXXXXXXXXXXXXXXXXXXXXXXXXXXXX…" at bounding box center [437, 416] width 810 height 380
click at [97, 232] on div "print ( '' )" at bounding box center [448, 414] width 776 height 365
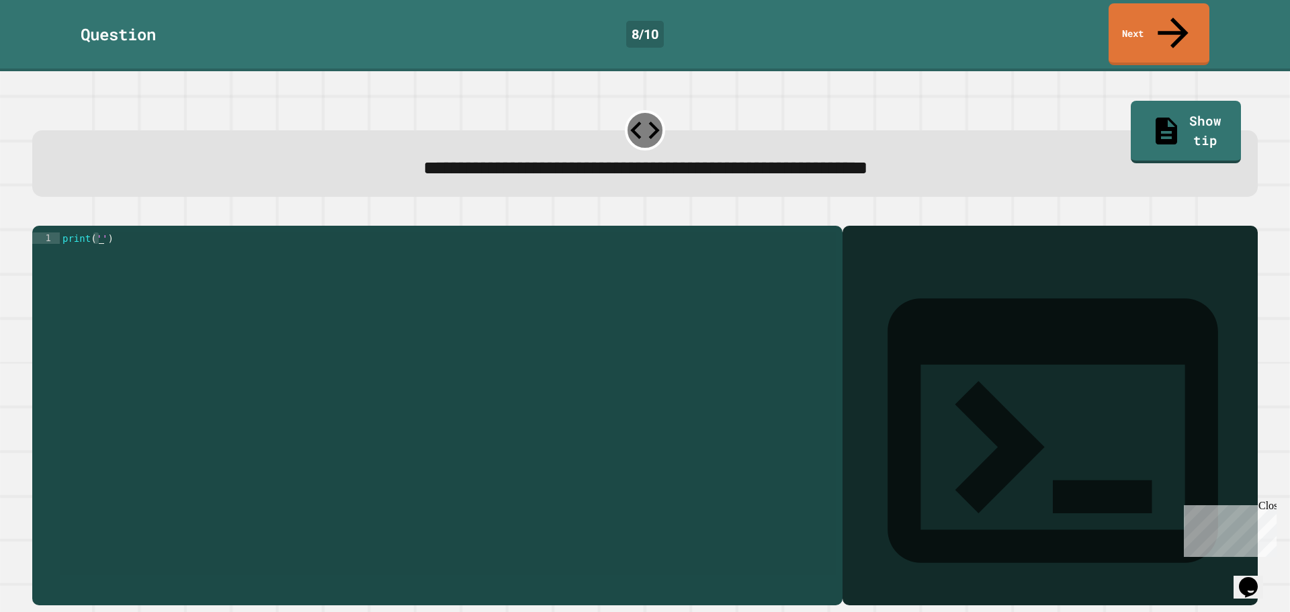
click at [97, 232] on div "print ( '' )" at bounding box center [448, 403] width 776 height 343
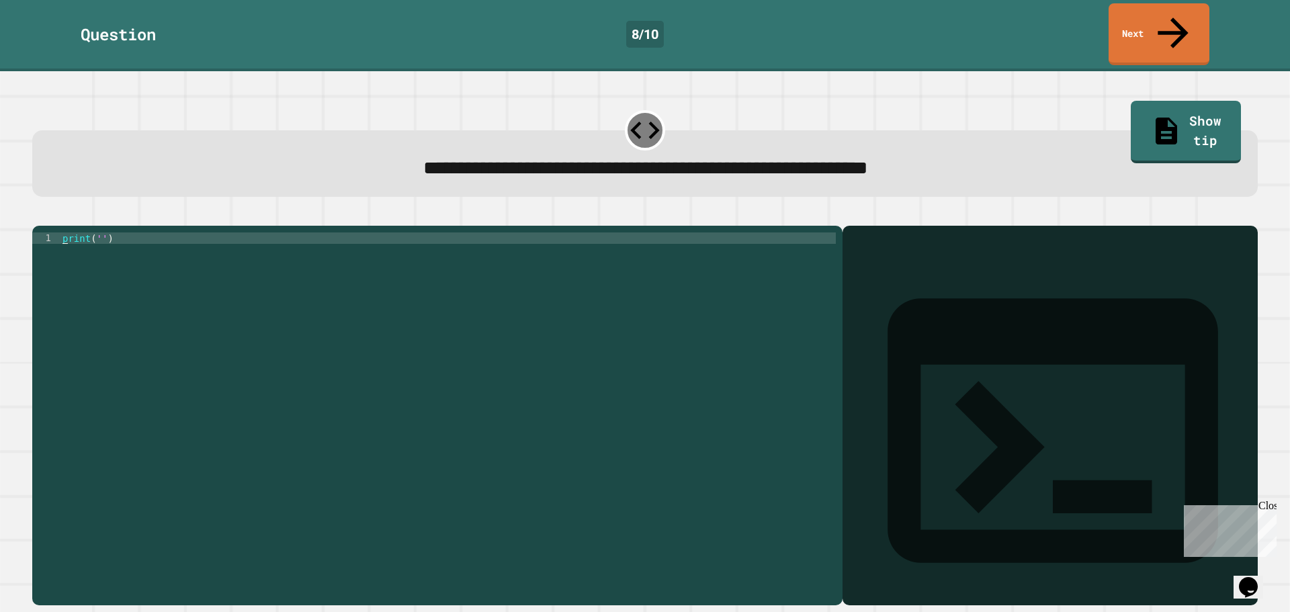
drag, startPoint x: 99, startPoint y: 220, endPoint x: 97, endPoint y: 228, distance: 8.3
click at [98, 232] on div "print ( '' )" at bounding box center [448, 403] width 776 height 343
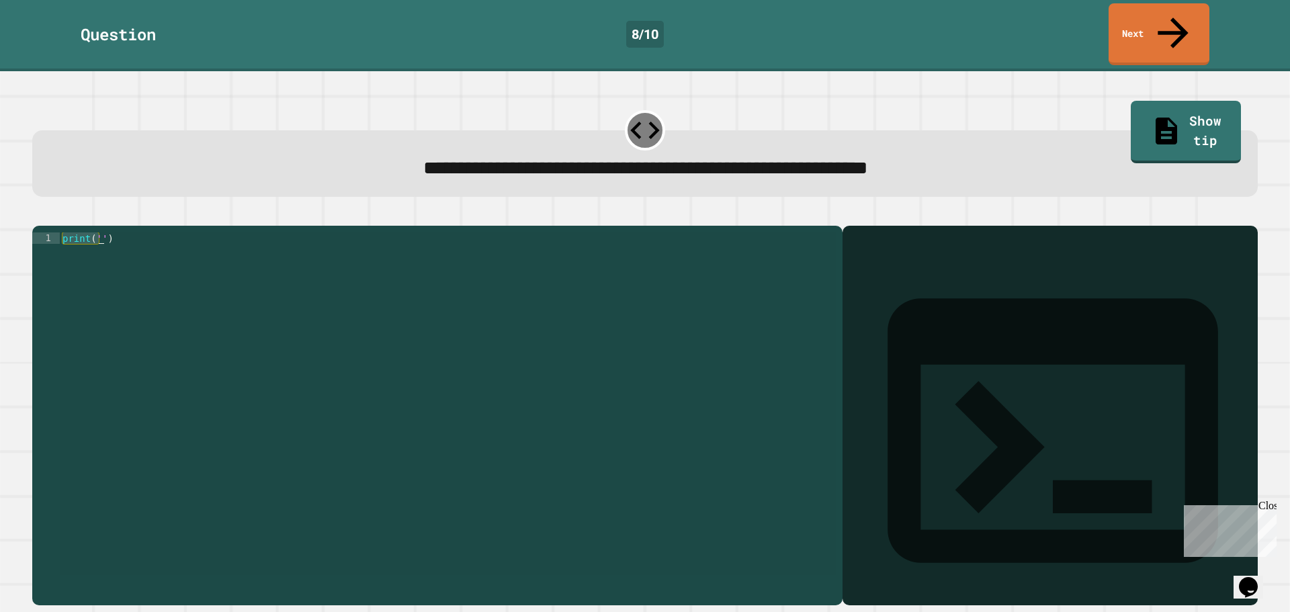
click at [97, 232] on div "print ( '' )" at bounding box center [448, 403] width 776 height 343
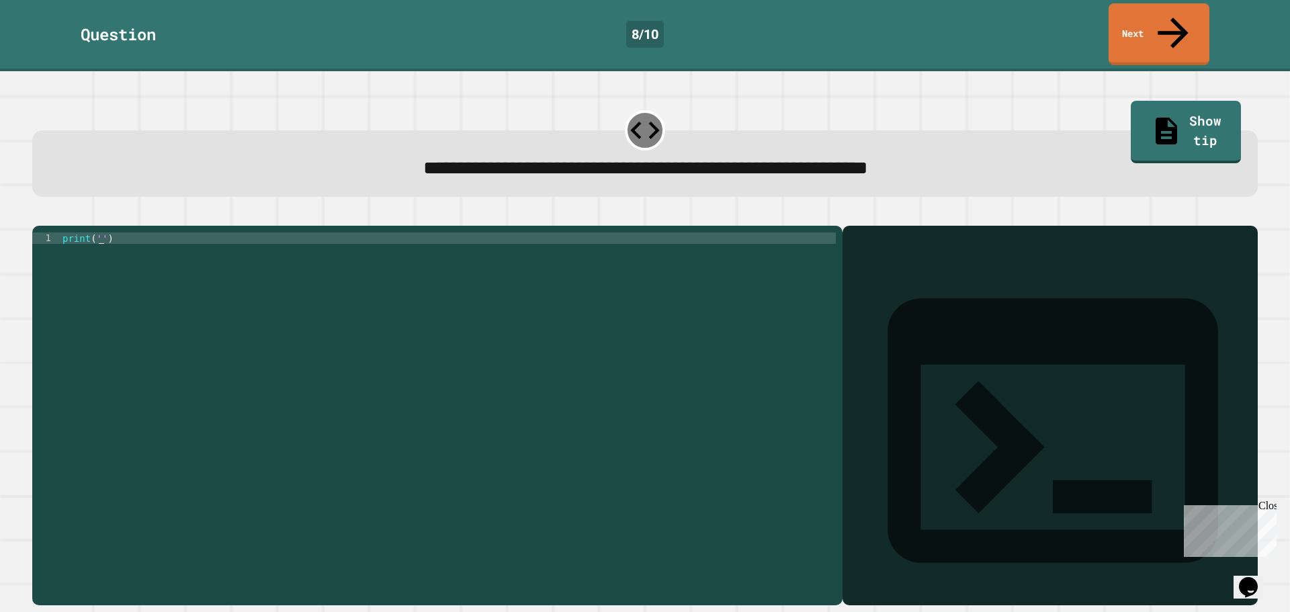
click at [98, 232] on div "print ( '' )" at bounding box center [448, 414] width 776 height 365
click at [115, 232] on div "print ( '' )" at bounding box center [448, 414] width 776 height 365
drag, startPoint x: 114, startPoint y: 227, endPoint x: 132, endPoint y: 245, distance: 25.2
click at [133, 245] on div "print ( '' )" at bounding box center [448, 414] width 776 height 365
click at [95, 232] on div "print ( '' )" at bounding box center [448, 403] width 776 height 343
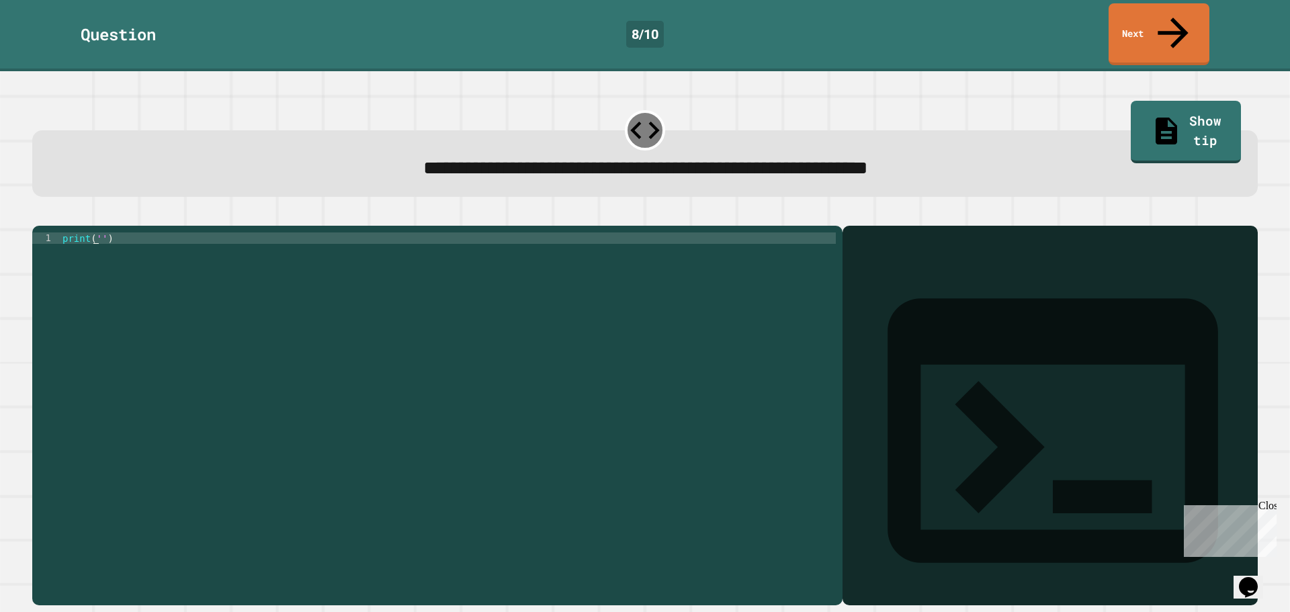
click at [95, 232] on div "print ( '' )" at bounding box center [448, 414] width 776 height 365
click at [109, 232] on div "print ( ')" at bounding box center [448, 414] width 776 height 365
click at [66, 215] on icon "button" at bounding box center [66, 215] width 0 height 0
click at [79, 218] on icon "button" at bounding box center [74, 223] width 11 height 11
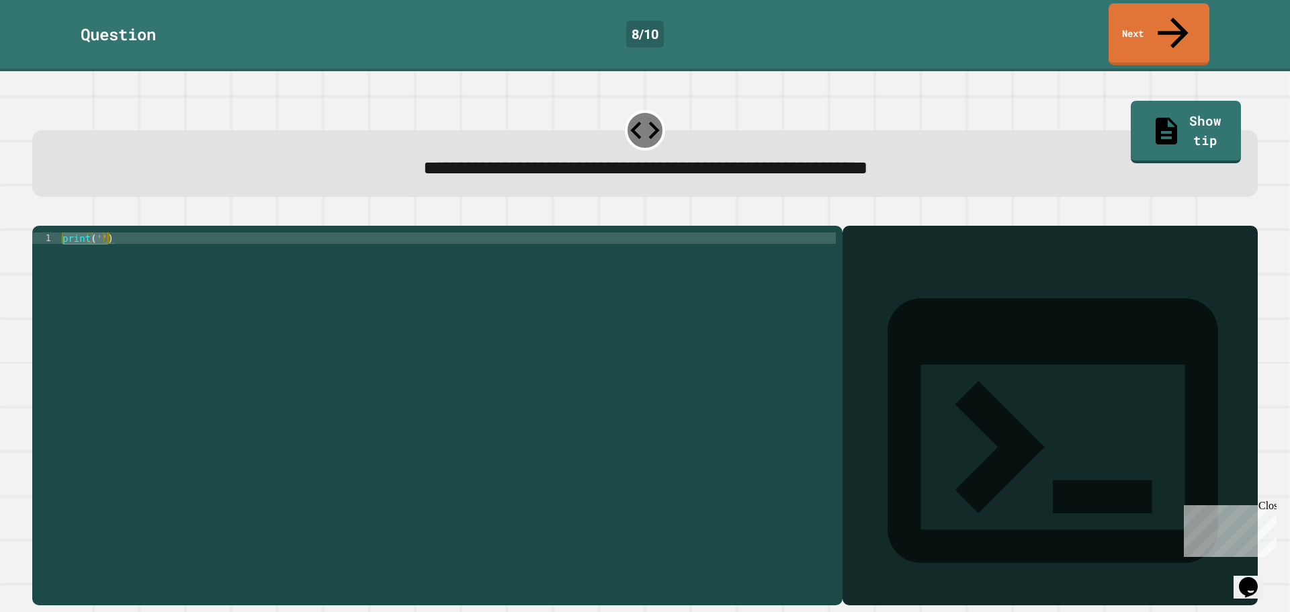
click at [79, 218] on icon "button" at bounding box center [74, 223] width 11 height 11
click at [147, 256] on div "print ( '' )" at bounding box center [448, 403] width 776 height 343
click at [151, 257] on div "print ( '' )" at bounding box center [448, 414] width 776 height 365
click at [996, 300] on div at bounding box center [1050, 435] width 402 height 341
click at [55, 210] on div at bounding box center [644, 218] width 1225 height 16
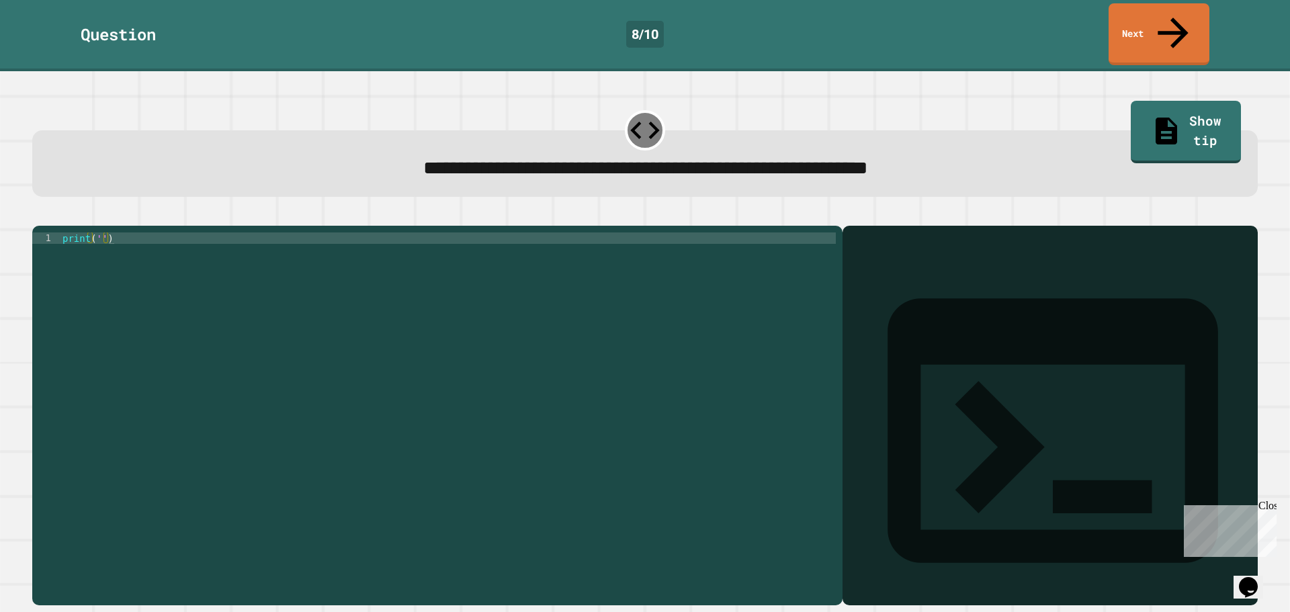
click at [39, 215] on icon "button" at bounding box center [39, 215] width 0 height 0
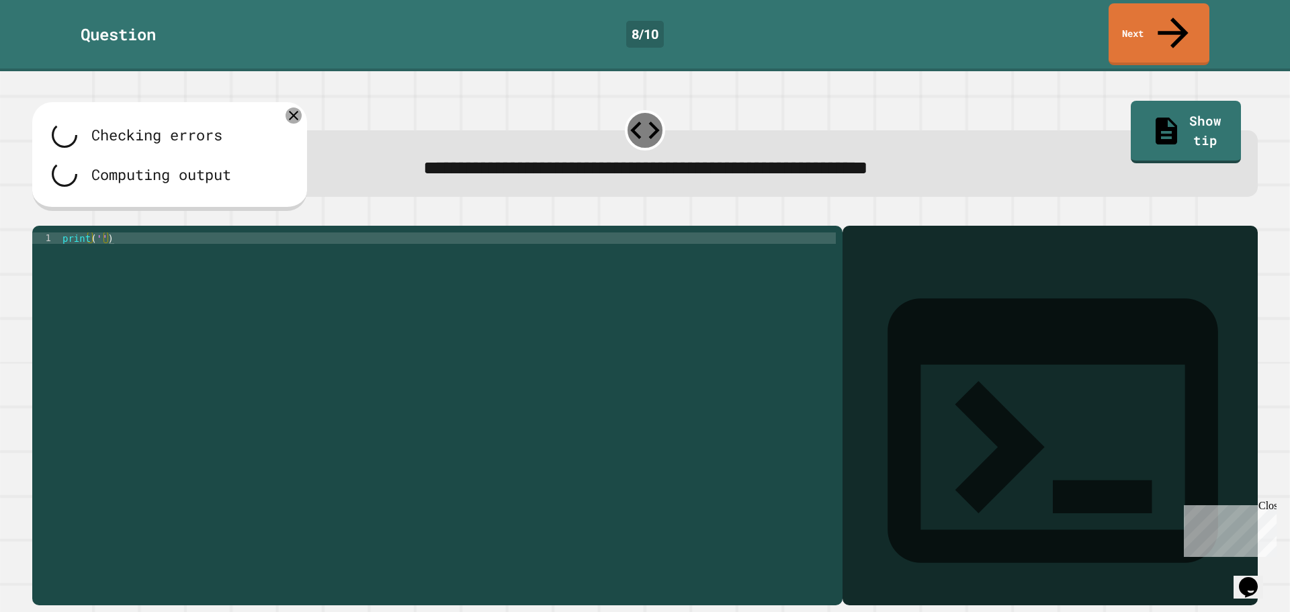
click at [296, 107] on icon at bounding box center [293, 115] width 16 height 16
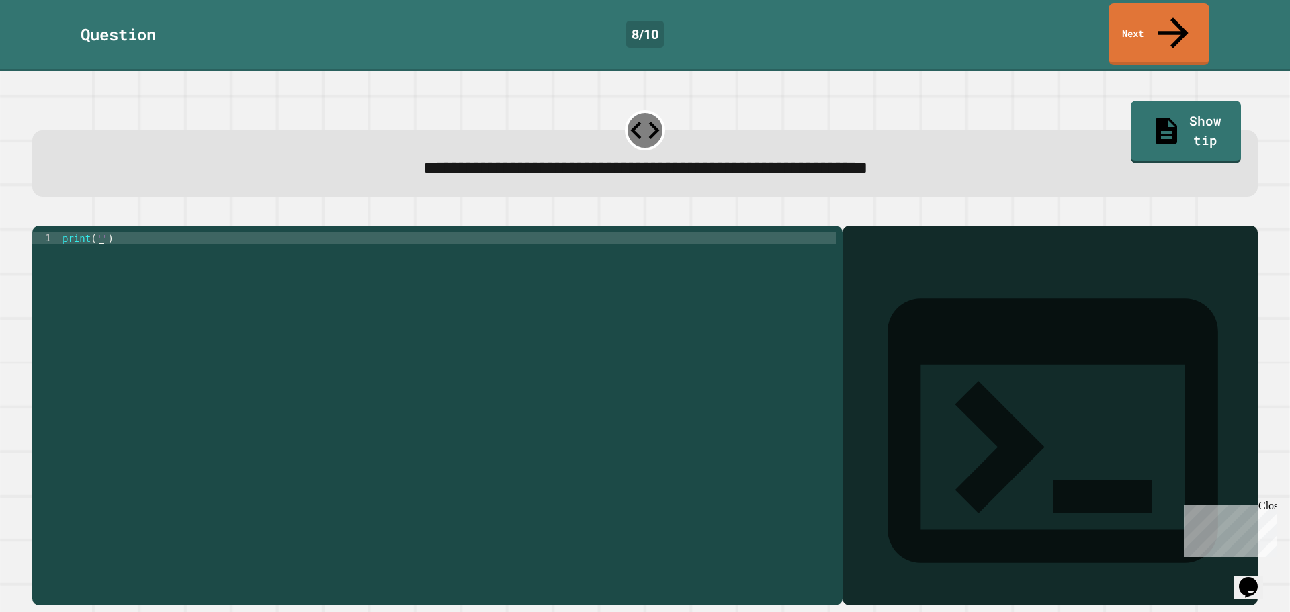
click at [100, 232] on div "print ( '' )" at bounding box center [448, 414] width 776 height 365
click at [103, 232] on div "print ( '' )" at bounding box center [448, 414] width 776 height 365
click at [100, 232] on div "print ( '' )" at bounding box center [448, 414] width 776 height 365
click at [66, 215] on icon "button" at bounding box center [66, 215] width 0 height 0
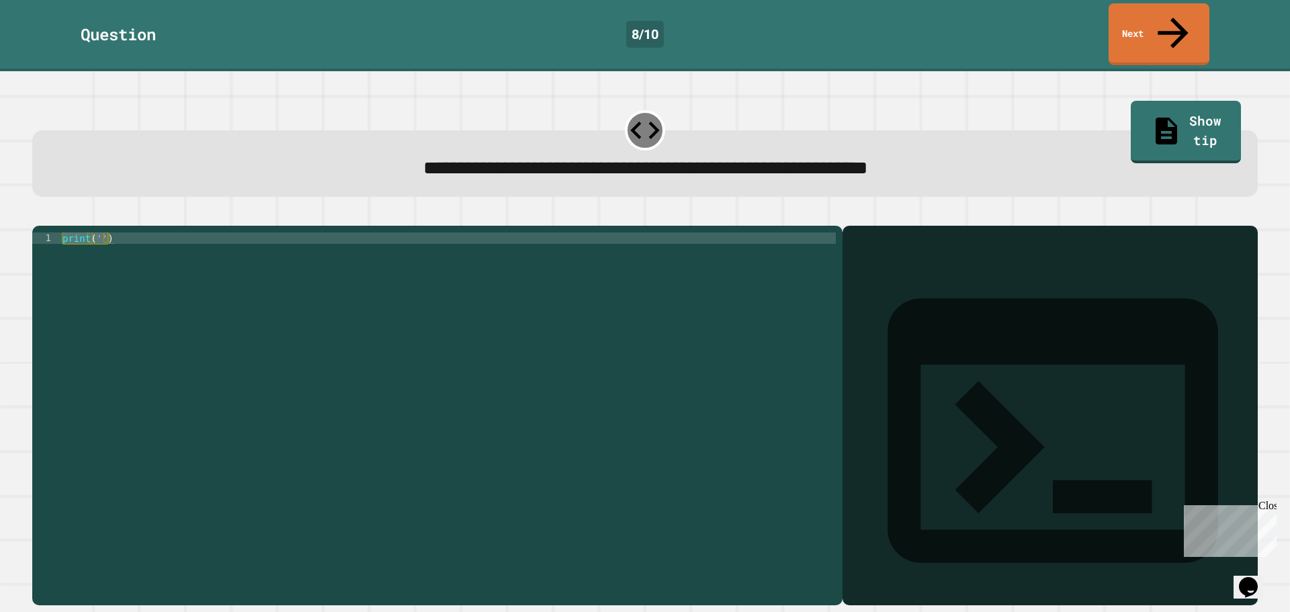
click at [98, 232] on div "print ( '' )" at bounding box center [448, 403] width 776 height 343
click at [100, 232] on div "print ( '' )" at bounding box center [448, 414] width 776 height 365
click at [39, 215] on icon "button" at bounding box center [39, 215] width 0 height 0
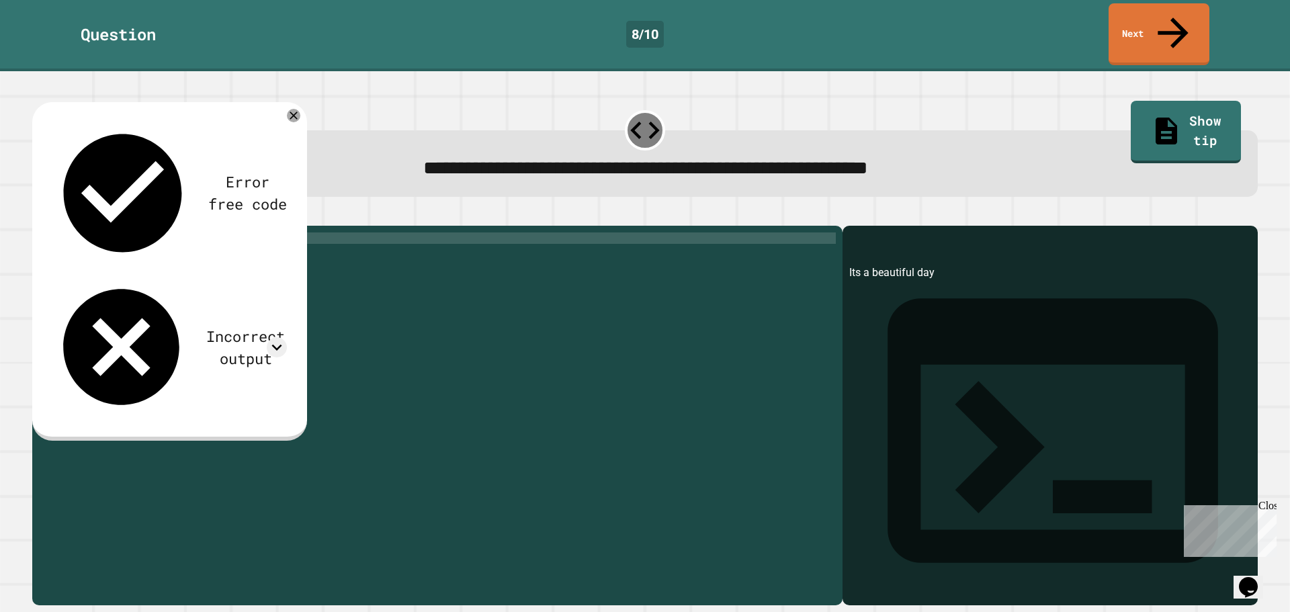
click at [107, 232] on div "print ( 'Its a beautiful day' )" at bounding box center [448, 414] width 776 height 365
click at [106, 232] on div "print ( 'Its a beautiful day' )" at bounding box center [448, 414] width 776 height 365
drag, startPoint x: 249, startPoint y: 267, endPoint x: 255, endPoint y: 261, distance: 8.1
click at [255, 261] on div "print ( 'It' s beautiful day ')" at bounding box center [448, 414] width 776 height 365
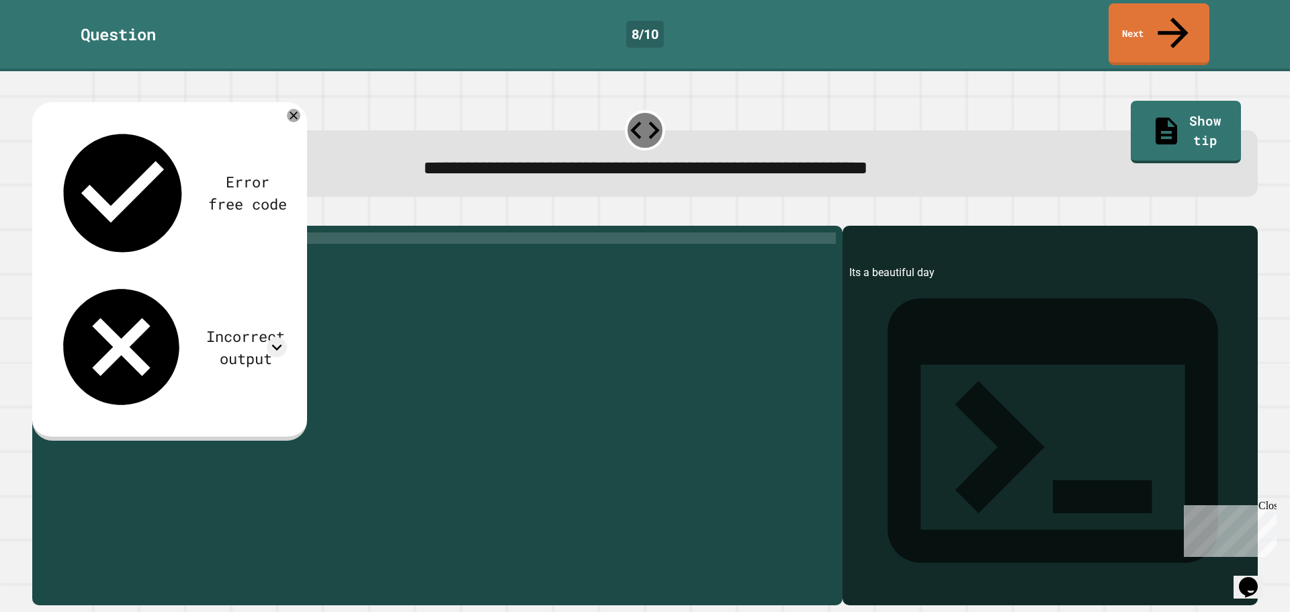
click at [39, 215] on icon "button" at bounding box center [39, 215] width 0 height 0
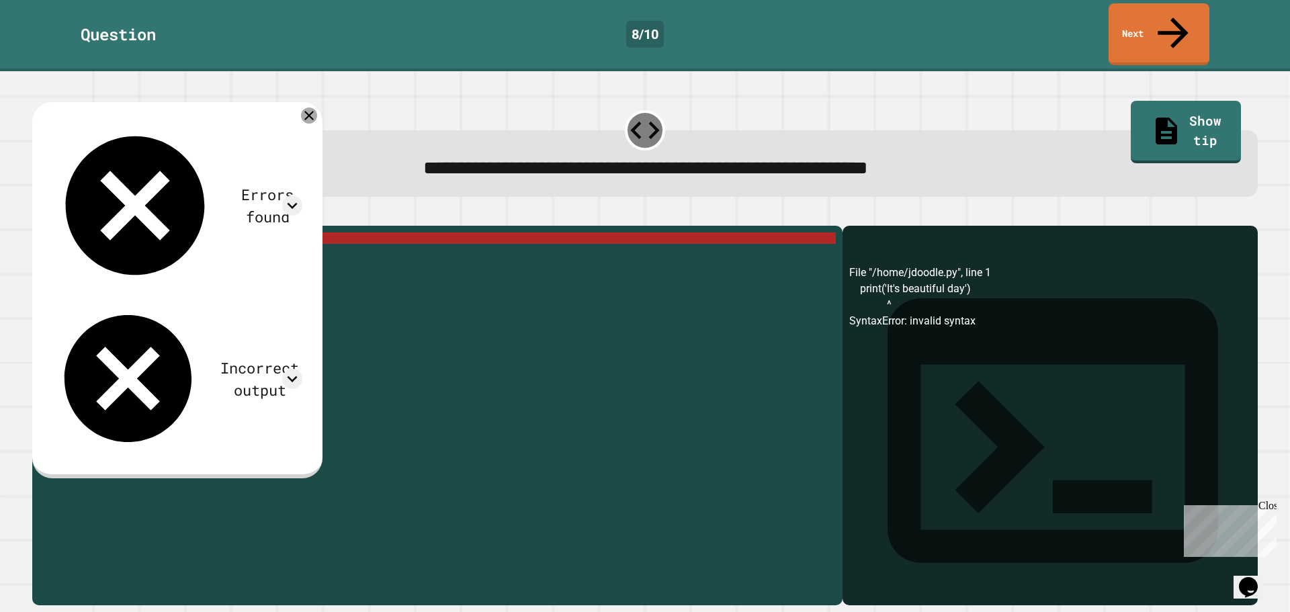
click at [317, 107] on icon at bounding box center [309, 115] width 16 height 16
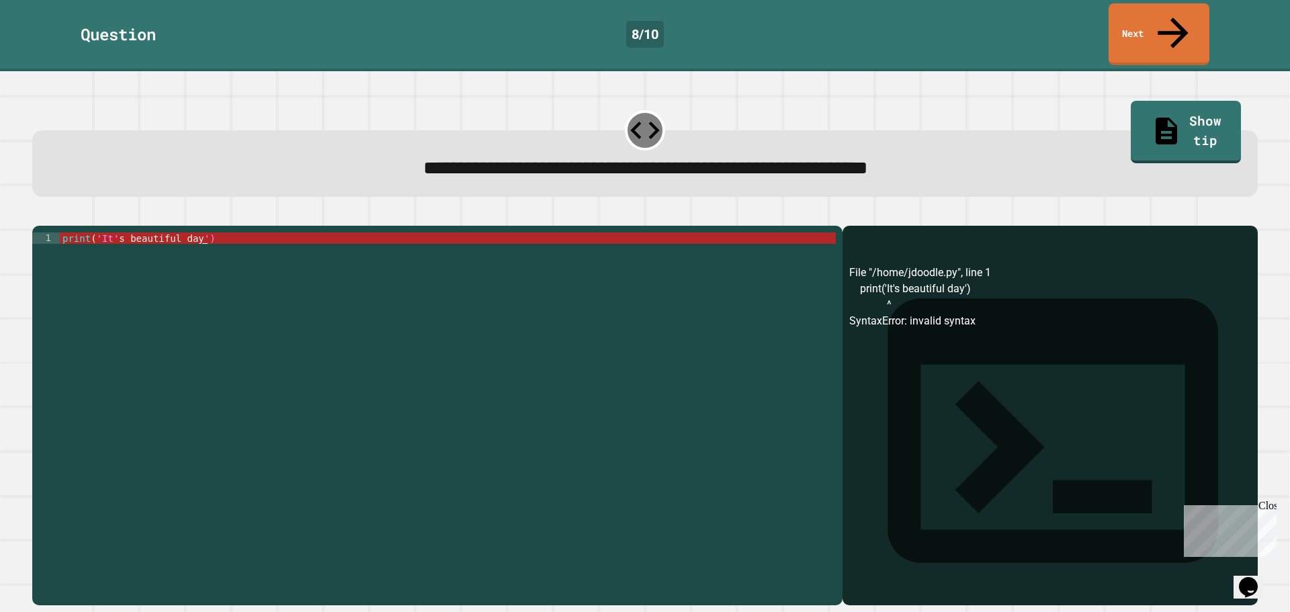
click at [202, 232] on div "print ( 'It' s beautiful day ')" at bounding box center [448, 414] width 776 height 365
drag, startPoint x: 95, startPoint y: 222, endPoint x: 201, endPoint y: 224, distance: 106.2
click at [201, 232] on div "print ( 'It' s beautiful day ')" at bounding box center [448, 414] width 776 height 365
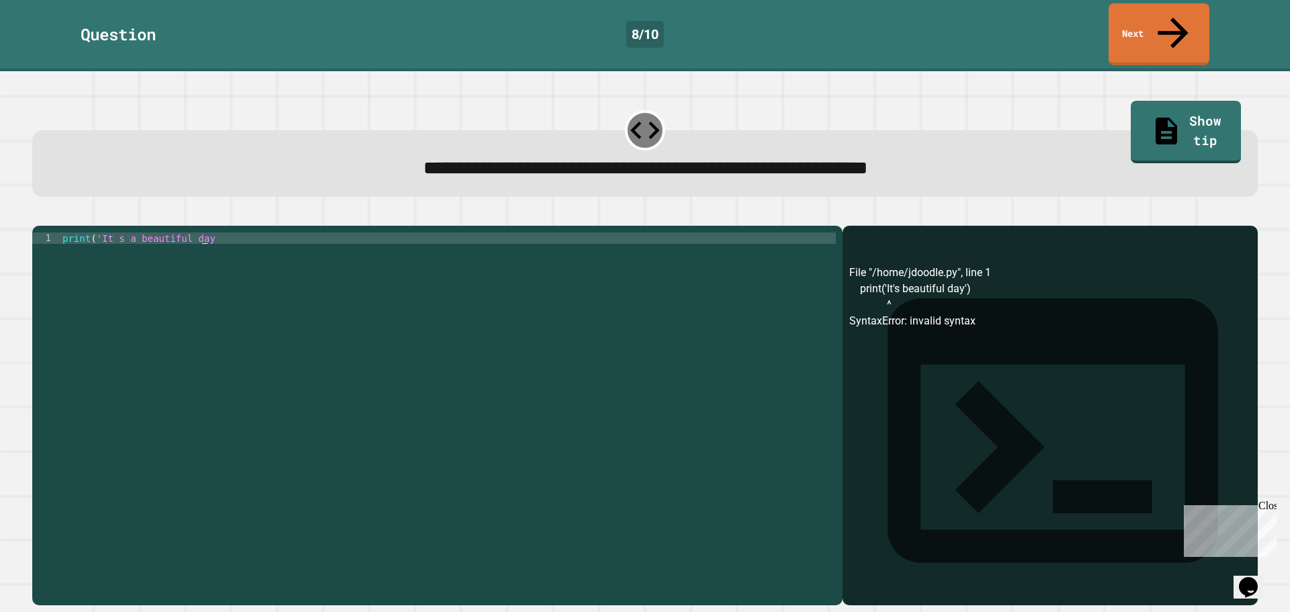
scroll to position [0, 9]
click at [39, 215] on icon "button" at bounding box center [39, 215] width 0 height 0
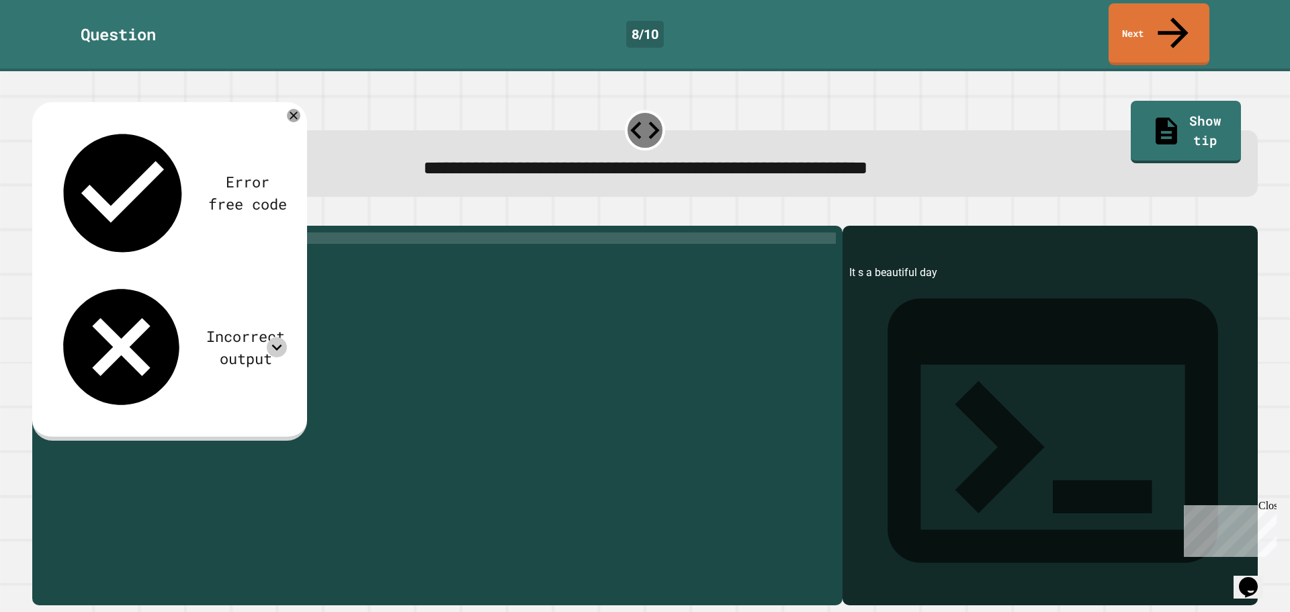
click at [271, 337] on icon at bounding box center [277, 347] width 20 height 20
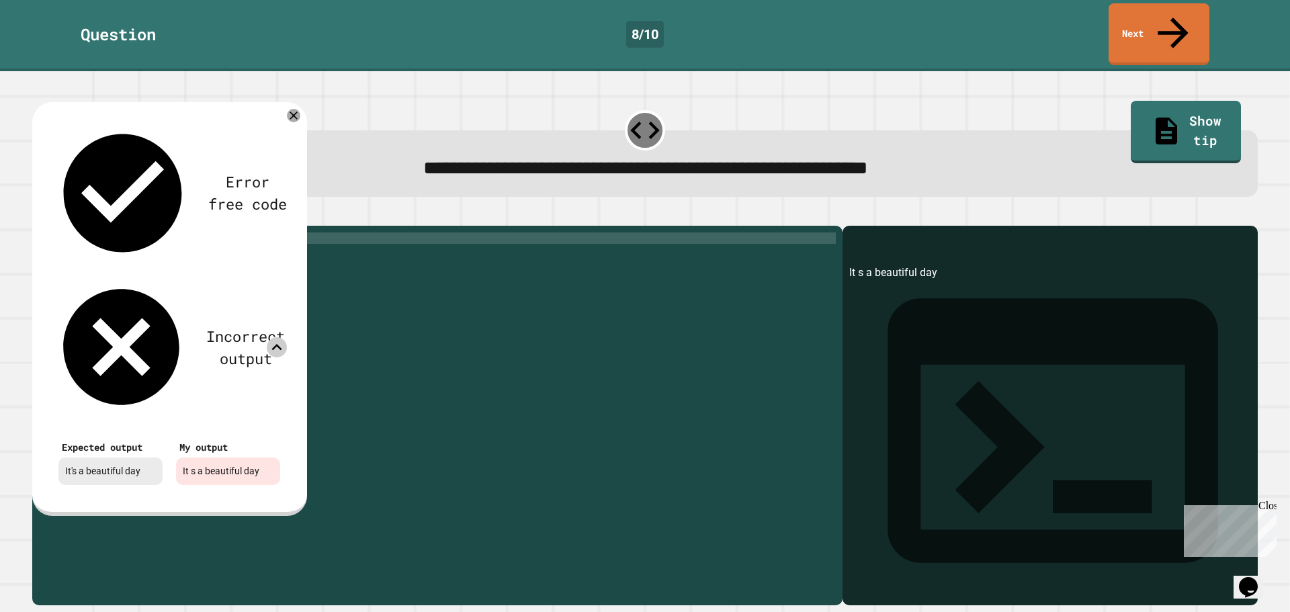
click at [386, 296] on div "print ( 'It s a beautiful day' )" at bounding box center [448, 414] width 776 height 365
click at [298, 107] on icon at bounding box center [293, 115] width 16 height 16
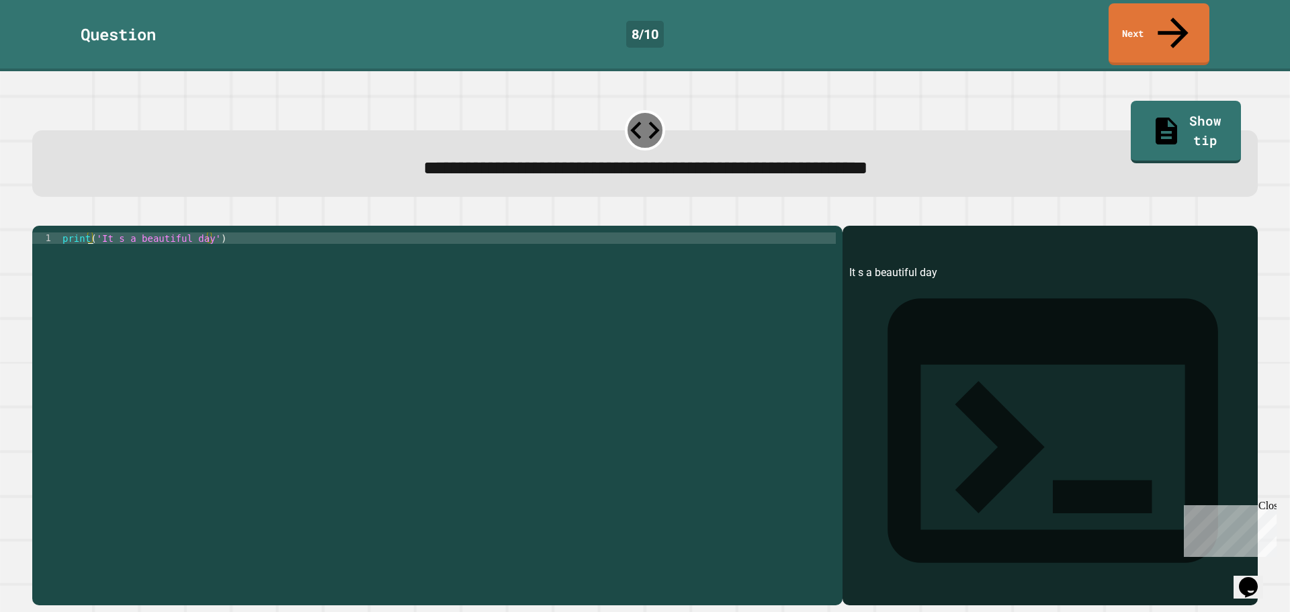
click at [89, 232] on div "print ( 'It s a beautiful day' )" at bounding box center [448, 414] width 776 height 365
click at [214, 232] on div "print '' It s a beautiful day ')" at bounding box center [448, 414] width 776 height 365
click at [91, 232] on div "print '()" at bounding box center [448, 414] width 776 height 365
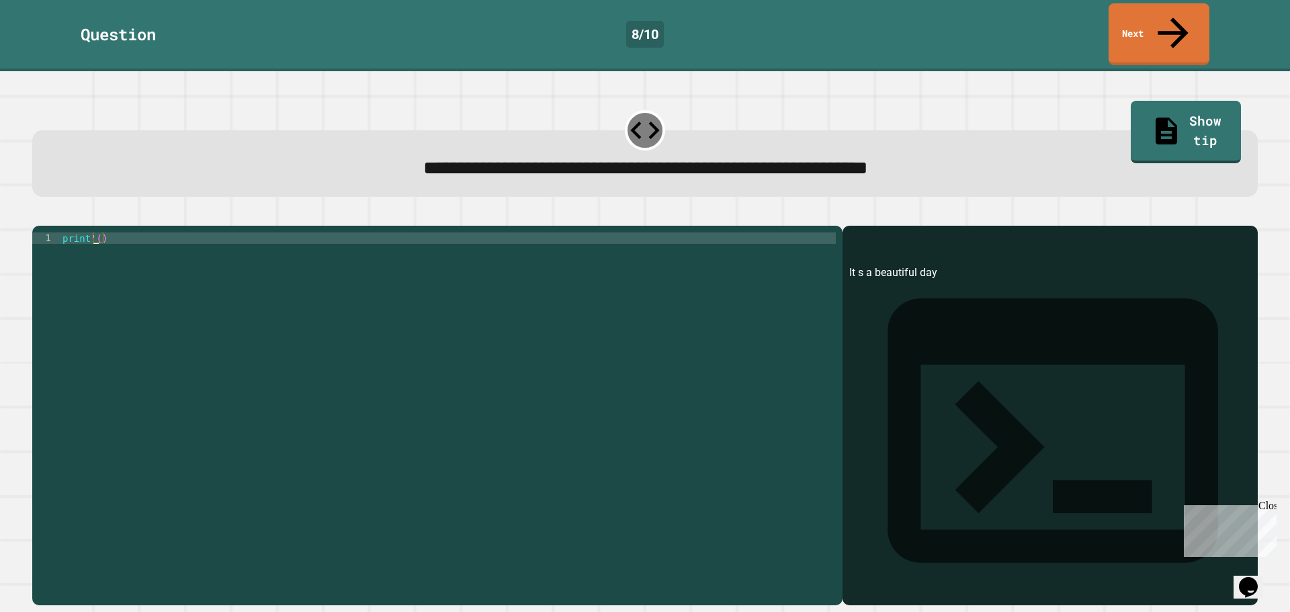
click at [95, 232] on div "print '()" at bounding box center [448, 414] width 776 height 365
click at [91, 232] on div "print '' )" at bounding box center [448, 414] width 776 height 365
type textarea "**********"
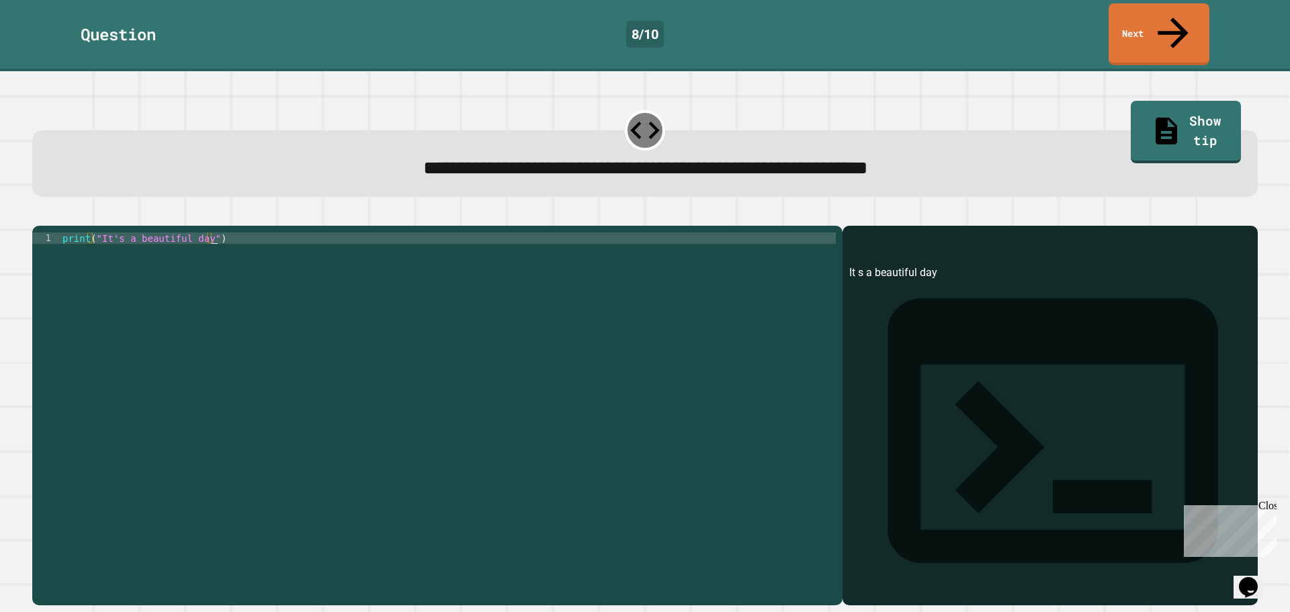
click at [39, 215] on icon "button" at bounding box center [39, 215] width 0 height 0
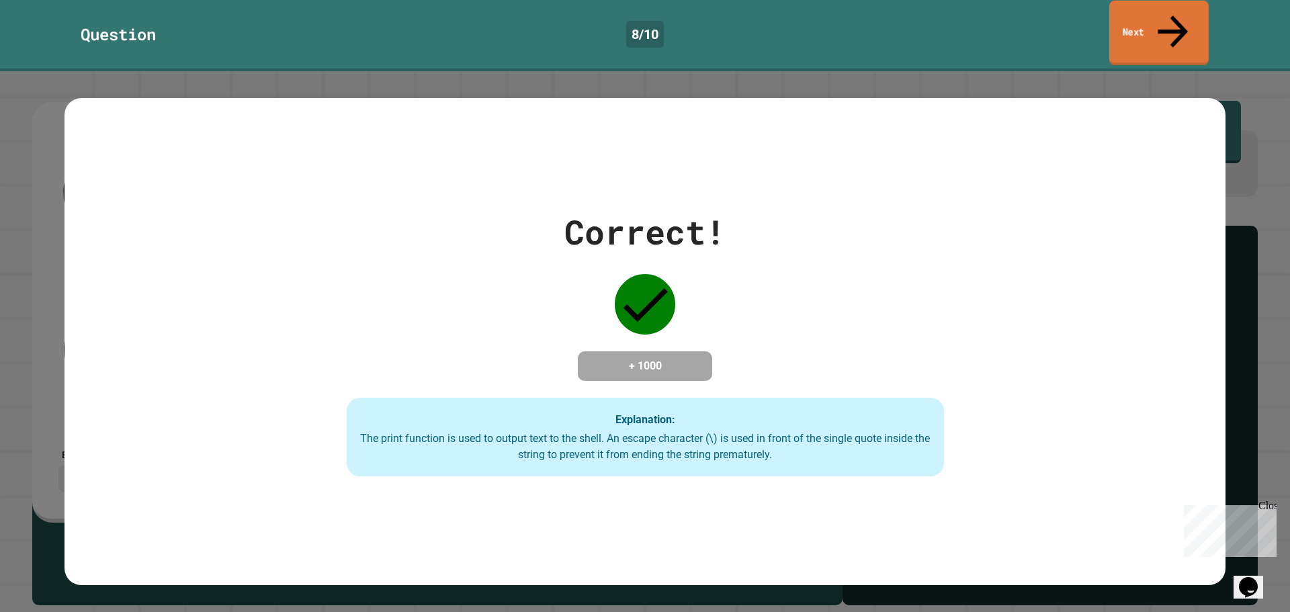
click at [1159, 24] on link "Next" at bounding box center [1158, 33] width 99 height 65
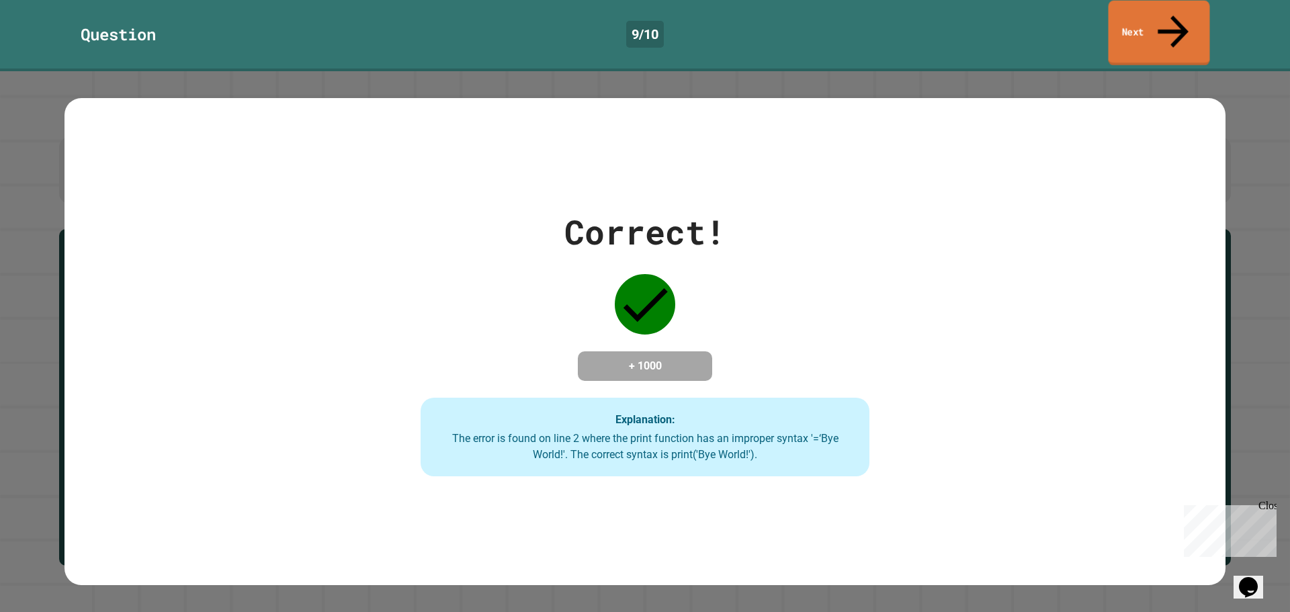
click at [1176, 17] on icon at bounding box center [1172, 31] width 31 height 32
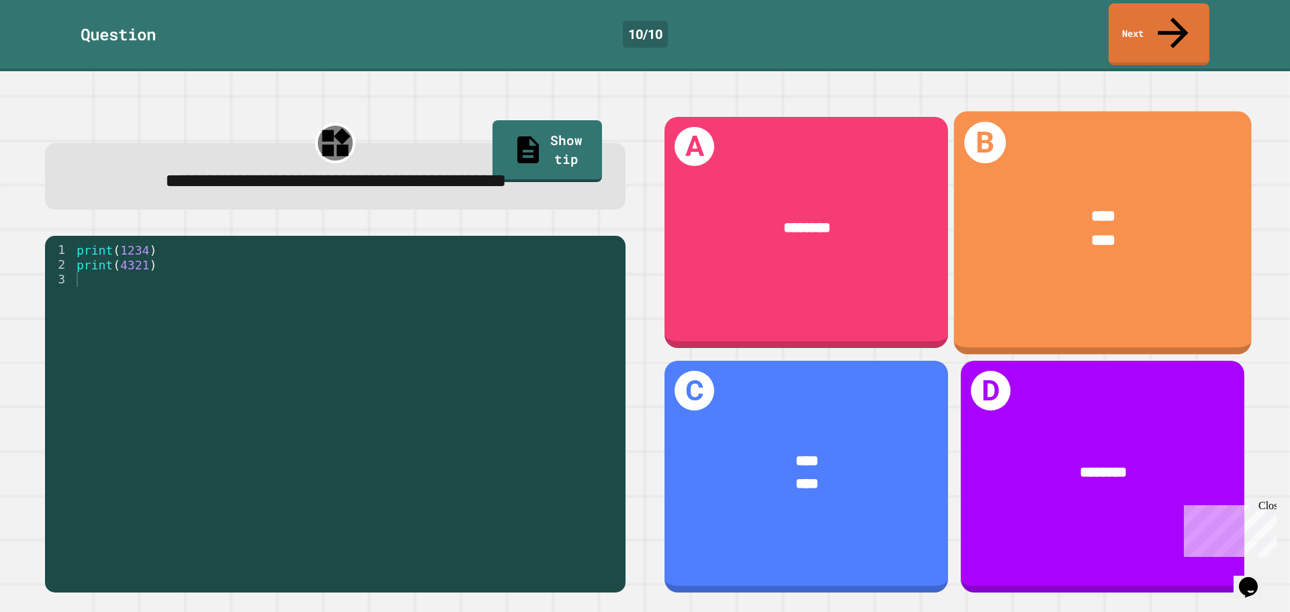
click at [1071, 173] on div "**** ****" at bounding box center [1103, 228] width 298 height 110
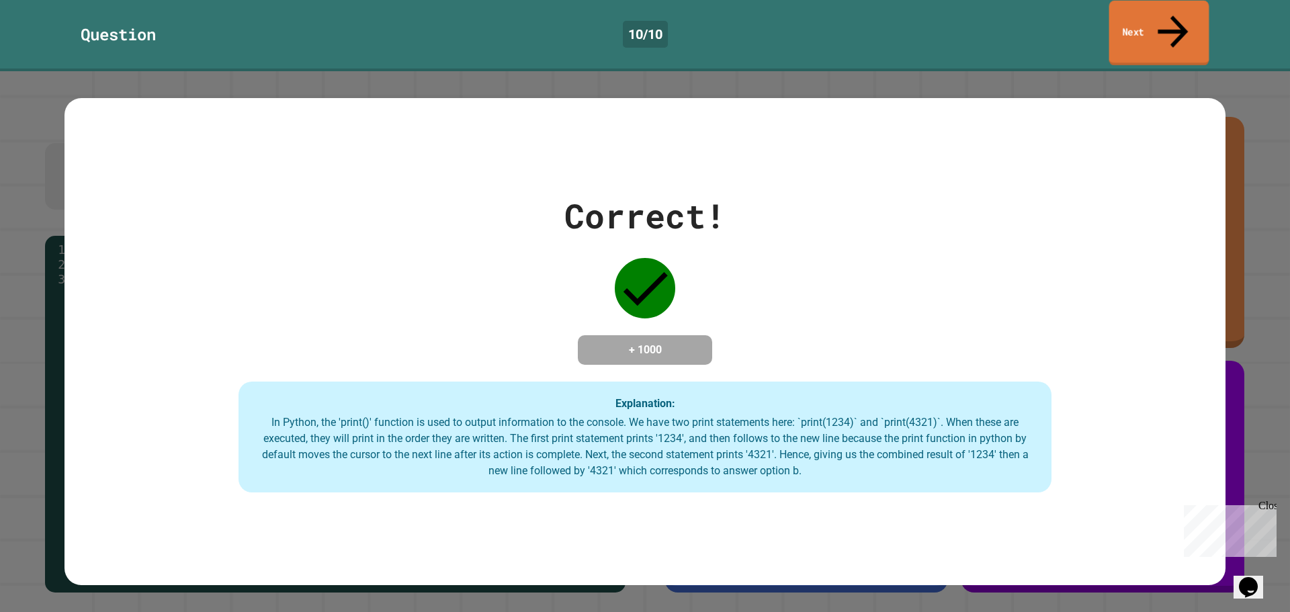
click at [1135, 20] on link "Next" at bounding box center [1159, 33] width 100 height 65
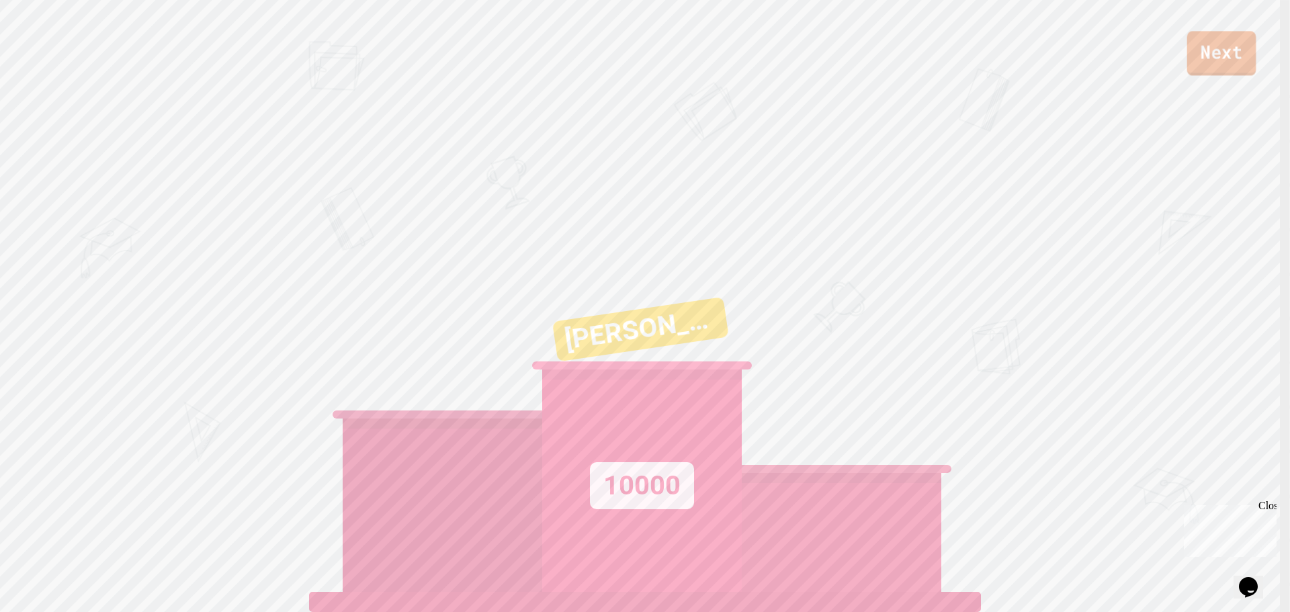
click at [1213, 43] on link "Next" at bounding box center [1221, 53] width 69 height 44
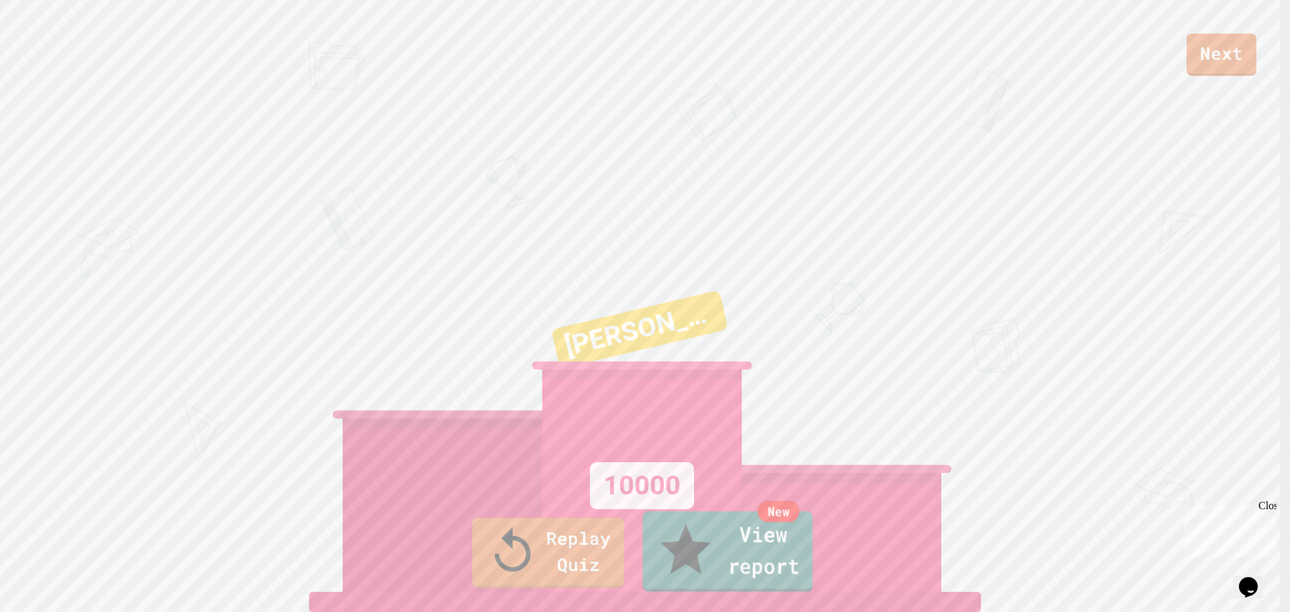
click at [808, 558] on link "New View report" at bounding box center [727, 551] width 170 height 81
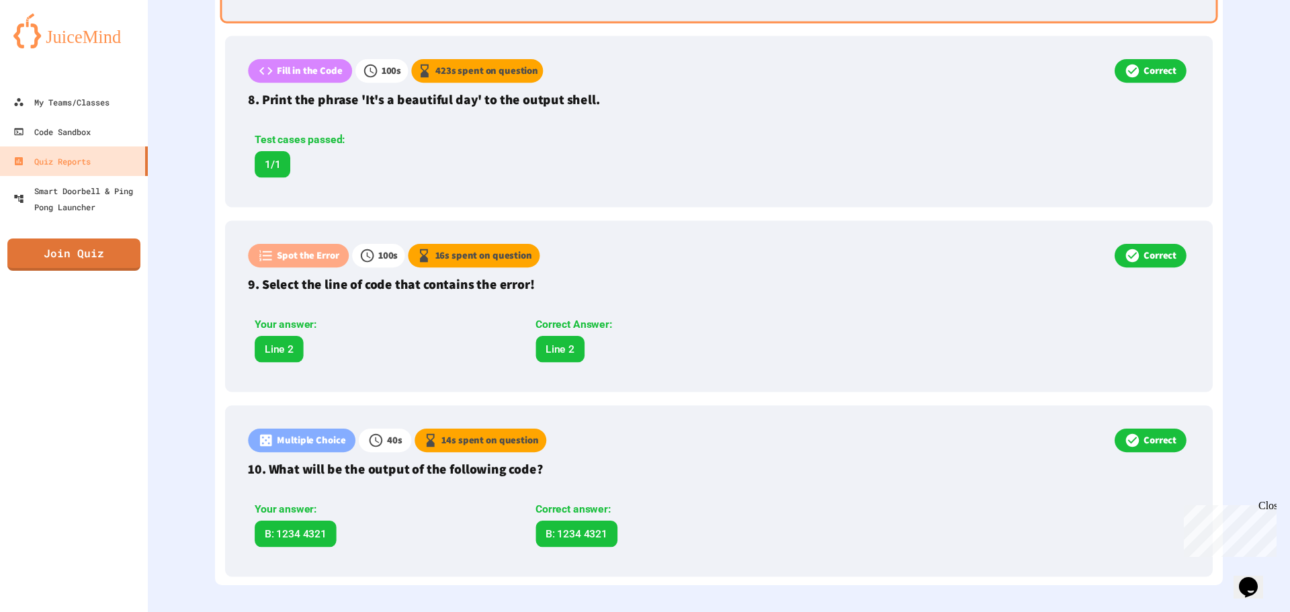
scroll to position [1700, 0]
